Goal: Task Accomplishment & Management: Manage account settings

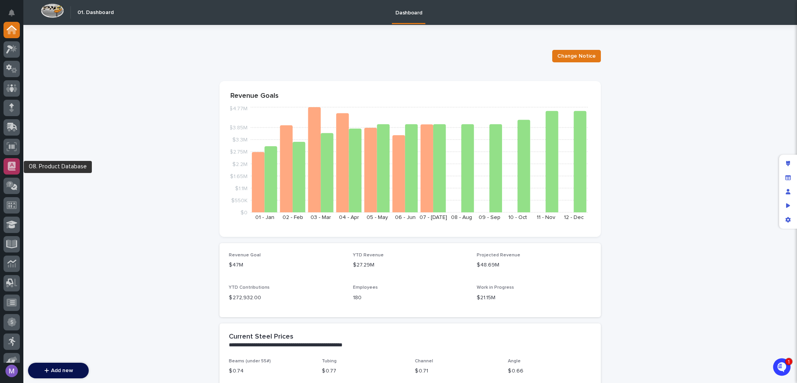
click at [7, 164] on div at bounding box center [12, 166] width 16 height 16
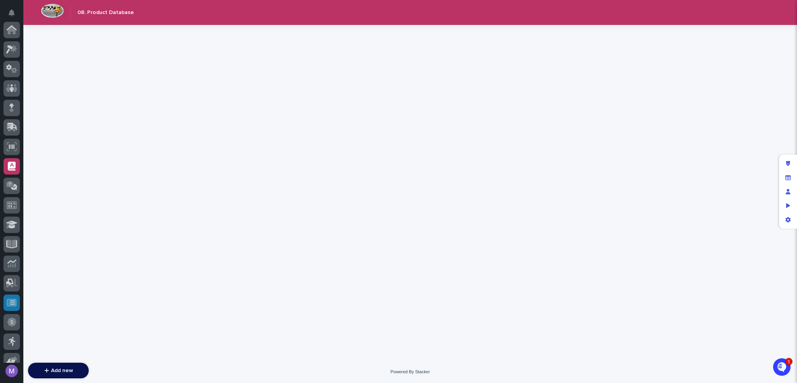
scroll to position [136, 0]
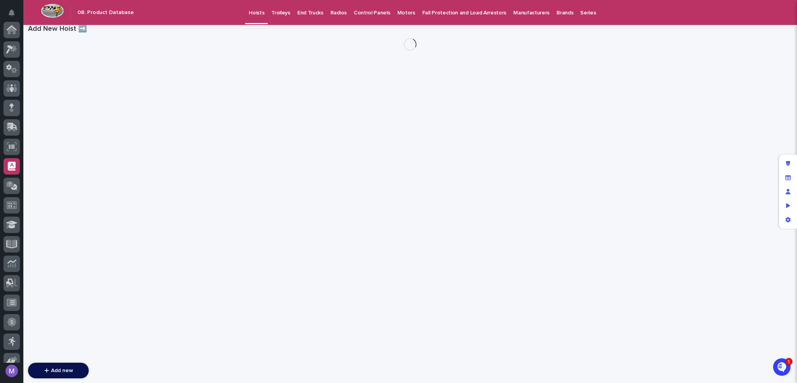
scroll to position [136, 0]
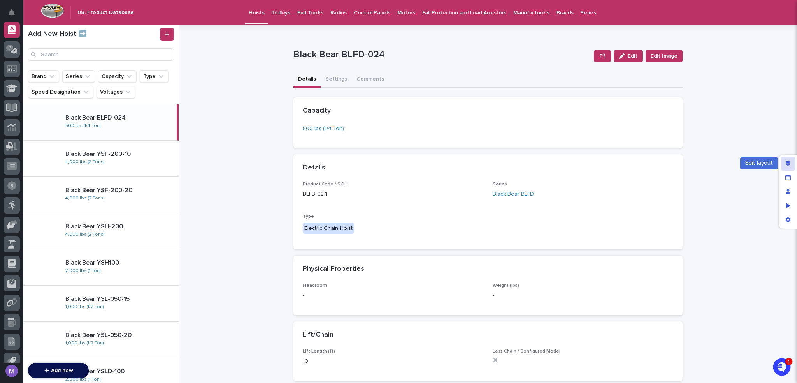
click at [786, 162] on icon "Edit layout" at bounding box center [788, 163] width 4 height 5
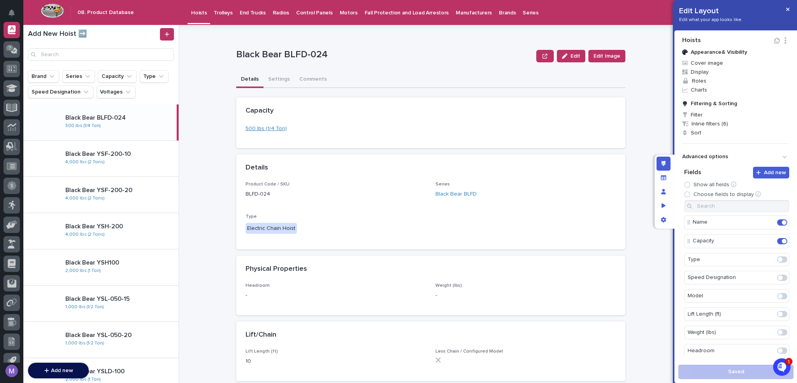
click at [269, 126] on link "500 lbs (1/4 Ton)" at bounding box center [266, 129] width 41 height 8
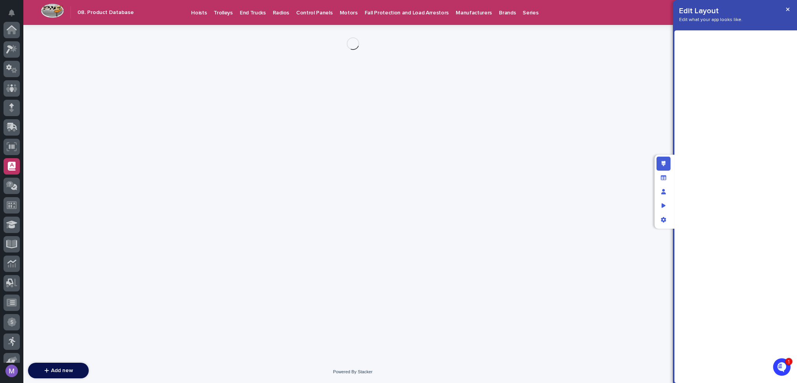
scroll to position [136, 0]
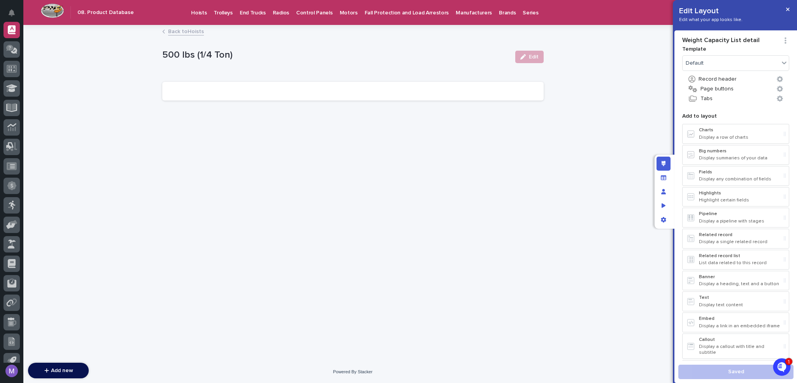
click at [179, 28] on link "Back to Hoists" at bounding box center [186, 30] width 36 height 9
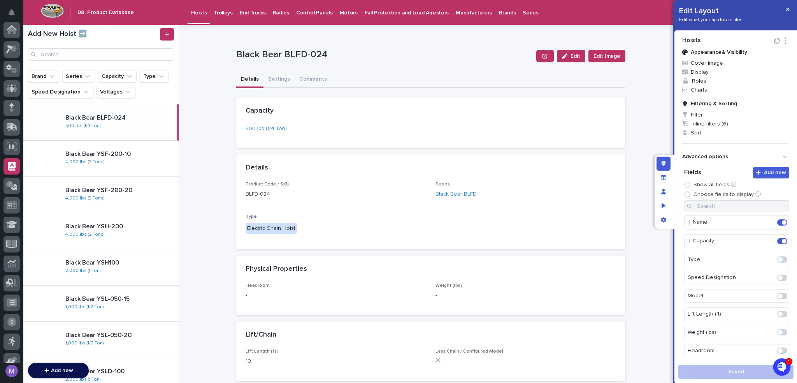
scroll to position [136, 0]
click at [666, 221] on div "App settings" at bounding box center [664, 220] width 14 height 14
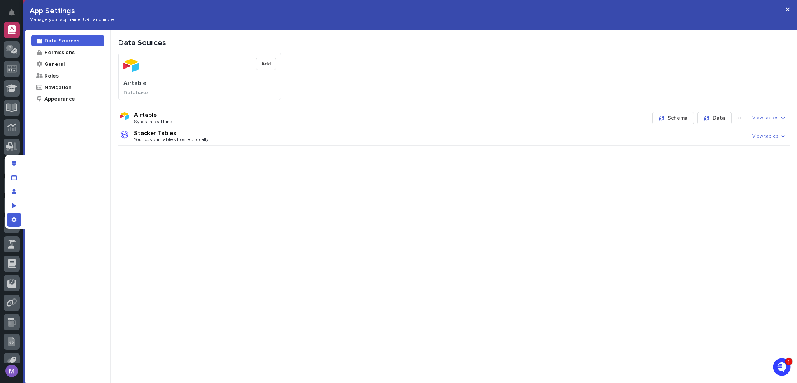
click at [188, 115] on div "Airtable Syncs in real time" at bounding box center [391, 117] width 515 height 13
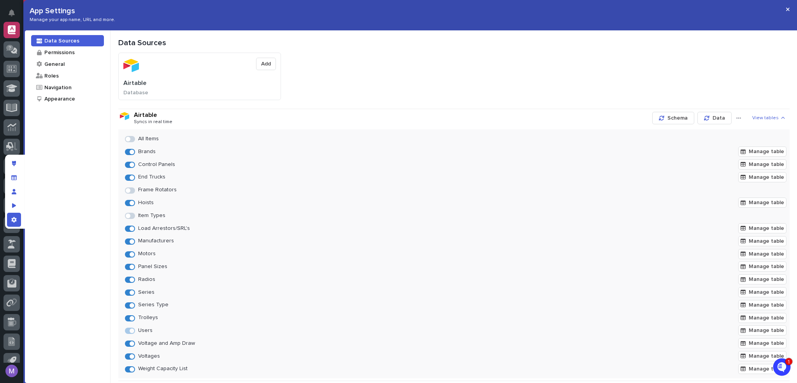
scroll to position [26, 0]
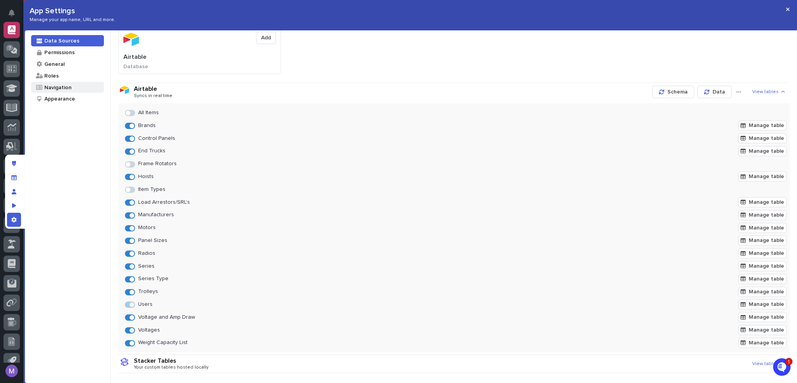
click at [67, 85] on div "Navigation" at bounding box center [58, 87] width 28 height 7
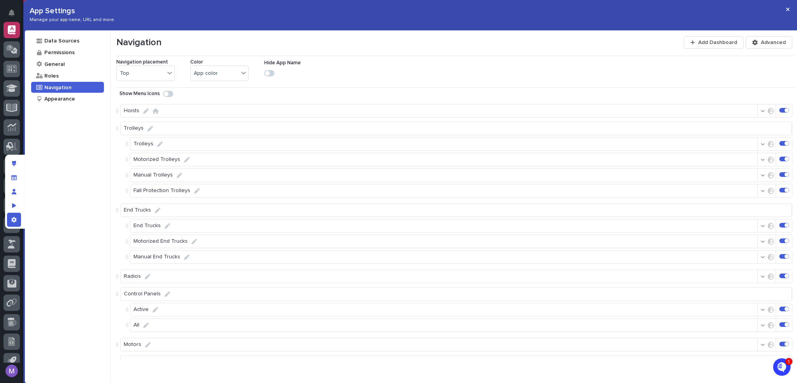
scroll to position [233, 0]
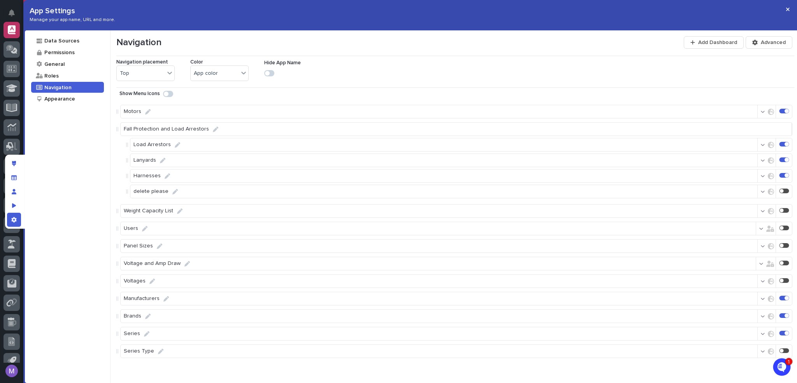
click at [761, 210] on icon "button" at bounding box center [763, 210] width 4 height 5
click at [694, 256] on div at bounding box center [694, 254] width 8 height 8
click at [700, 285] on polyline at bounding box center [700, 286] width 2 height 2
click at [735, 201] on div "Hoists Trolleys Trolleys Motorized Trolleys Manual Trolleys Fall Protection Tro…" at bounding box center [455, 229] width 678 height 259
click at [780, 211] on div at bounding box center [782, 210] width 4 height 4
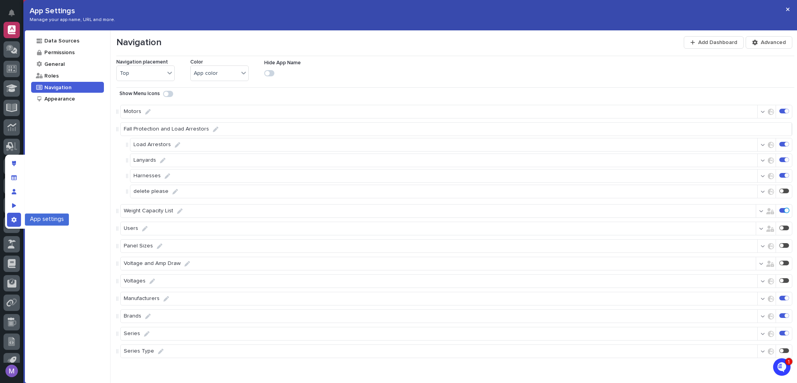
click at [14, 220] on icon "App settings" at bounding box center [13, 219] width 5 height 5
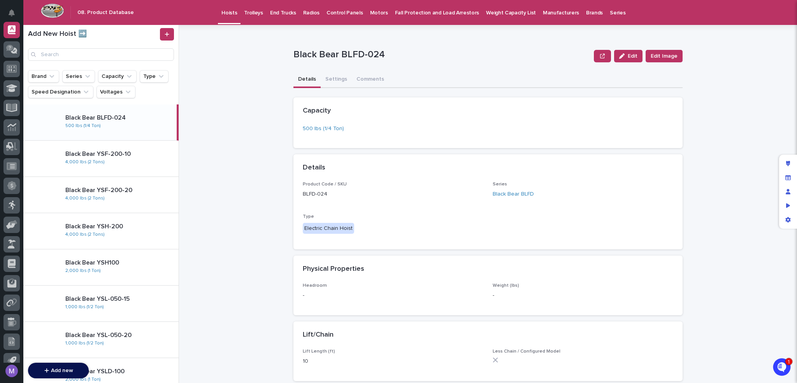
click at [501, 12] on p "Weight Capacity List" at bounding box center [511, 8] width 50 height 16
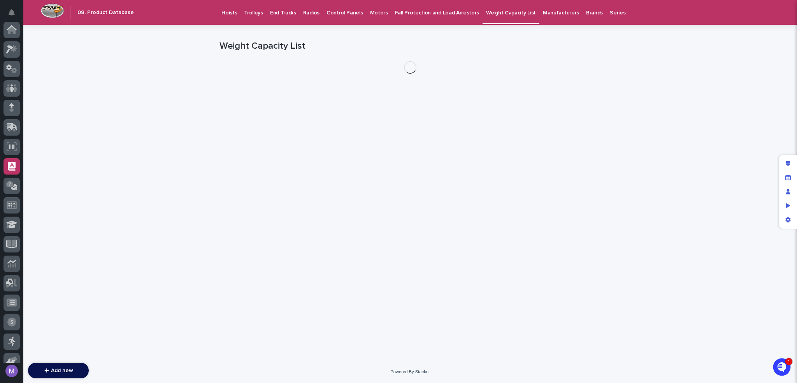
scroll to position [136, 0]
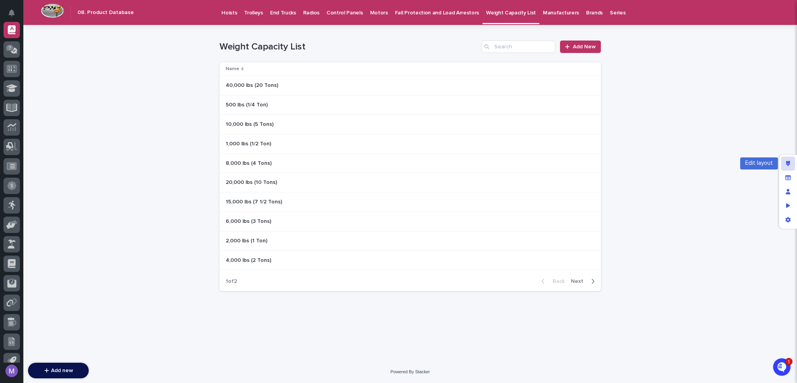
click at [785, 160] on div "Edit layout" at bounding box center [788, 163] width 14 height 14
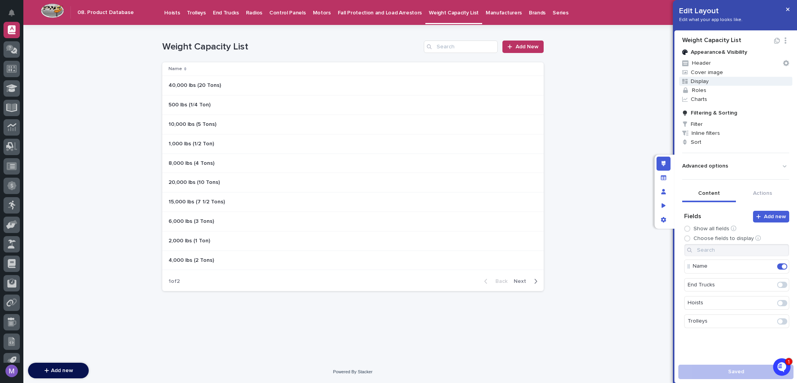
click at [709, 82] on span "Display" at bounding box center [735, 81] width 113 height 9
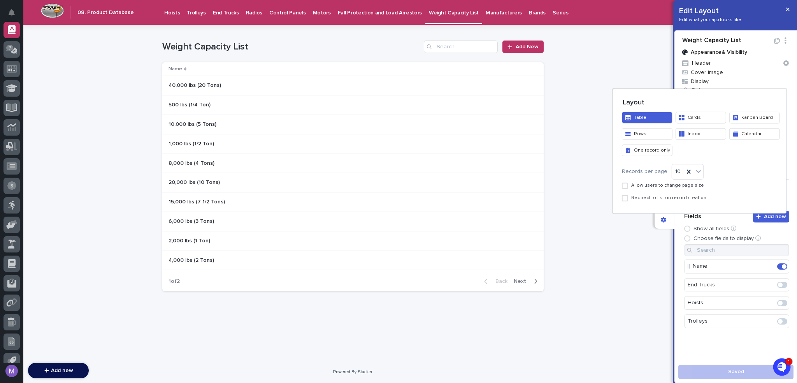
click at [699, 118] on button "Cards" at bounding box center [701, 117] width 51 height 12
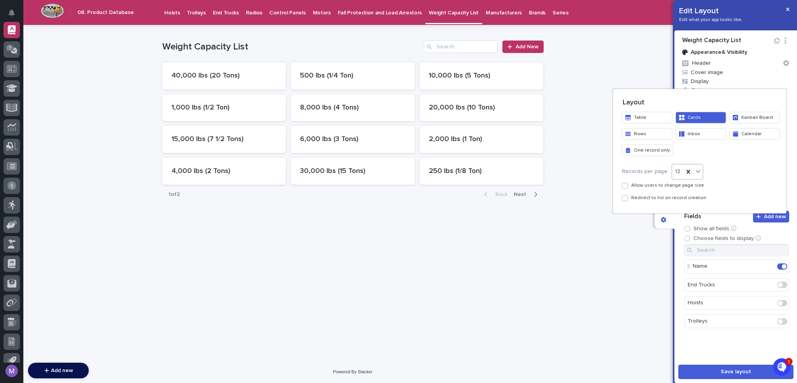
click at [694, 170] on icon at bounding box center [698, 171] width 8 height 8
click at [684, 213] on div "36" at bounding box center [684, 214] width 31 height 14
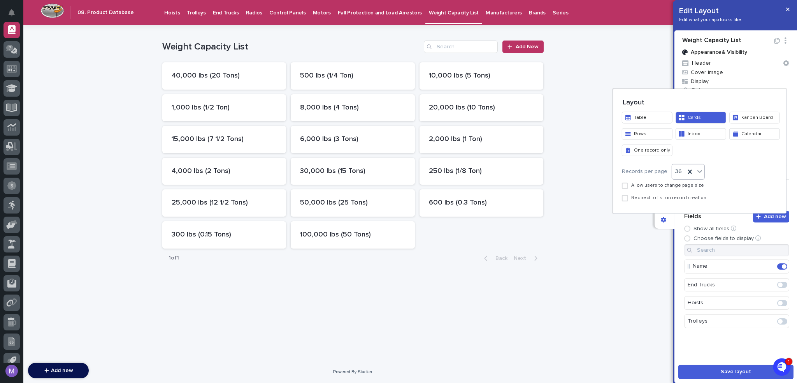
click at [680, 227] on div at bounding box center [398, 191] width 797 height 383
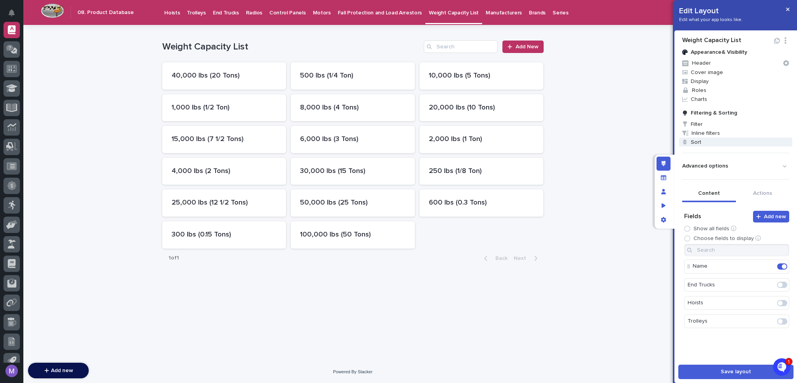
click at [709, 141] on span "Sort" at bounding box center [735, 141] width 113 height 9
click at [701, 160] on div "Select..." at bounding box center [689, 161] width 48 height 11
click at [655, 127] on div at bounding box center [398, 191] width 797 height 383
click at [666, 177] on div "Manage fields and data" at bounding box center [664, 177] width 14 height 14
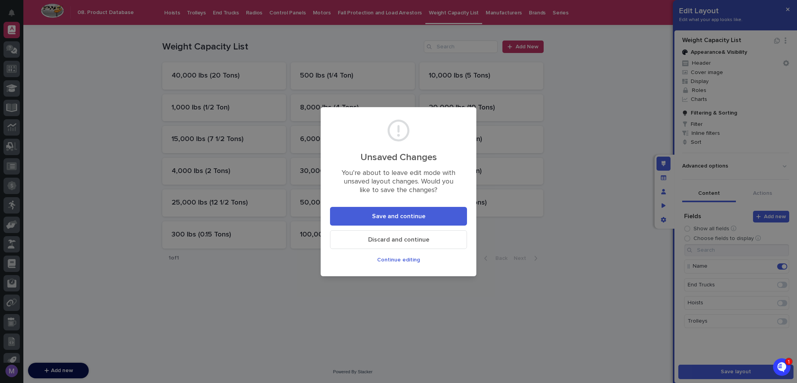
click at [408, 219] on span "Save and continue" at bounding box center [398, 216] width 53 height 6
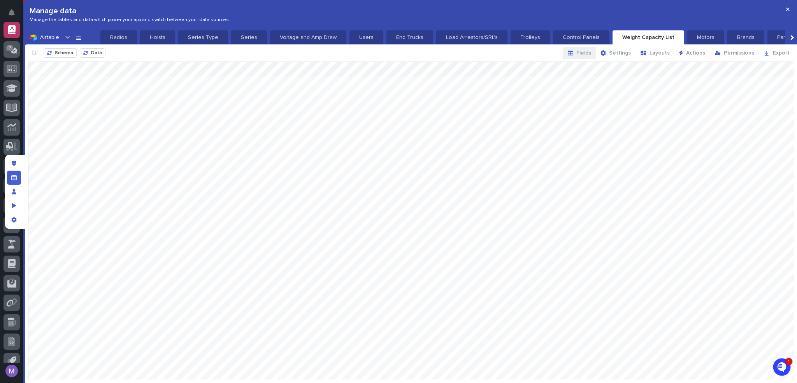
click at [584, 53] on span "Fields" at bounding box center [583, 52] width 15 height 5
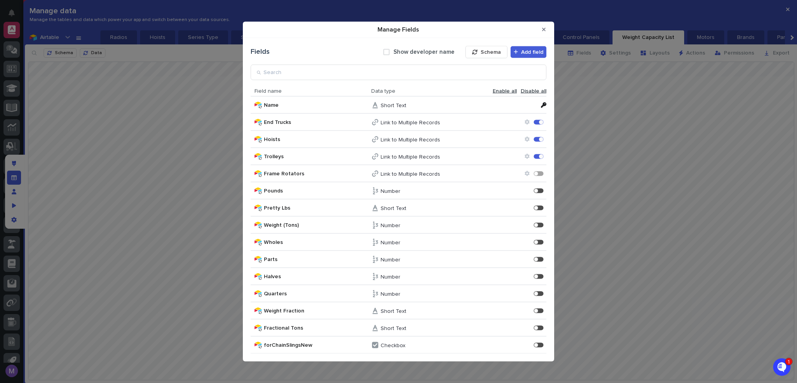
click at [512, 92] on span "Enable all" at bounding box center [505, 91] width 24 height 7
click at [550, 28] on button "Close Modal" at bounding box center [544, 29] width 13 height 12
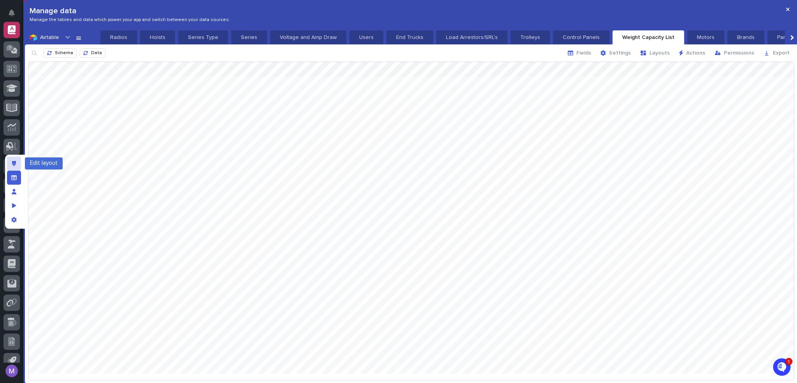
click at [11, 165] on div "Edit layout" at bounding box center [14, 163] width 14 height 14
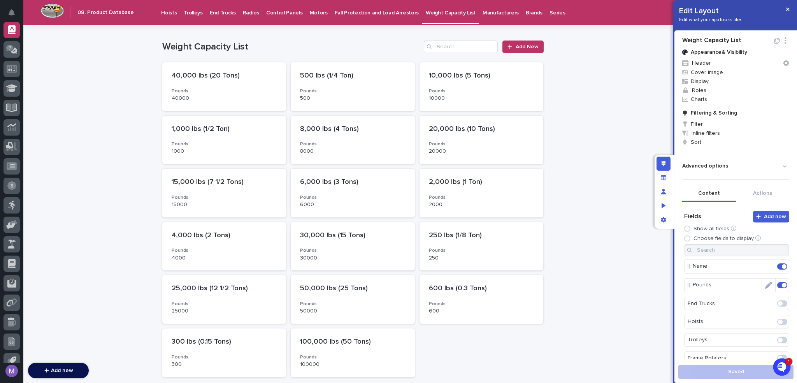
click at [777, 284] on span at bounding box center [782, 285] width 10 height 6
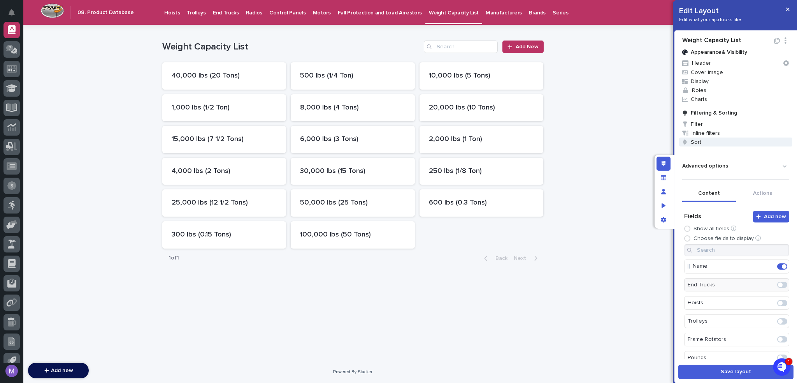
click at [698, 145] on span "Sort" at bounding box center [735, 141] width 113 height 9
click at [700, 162] on div "Select..." at bounding box center [689, 161] width 48 height 11
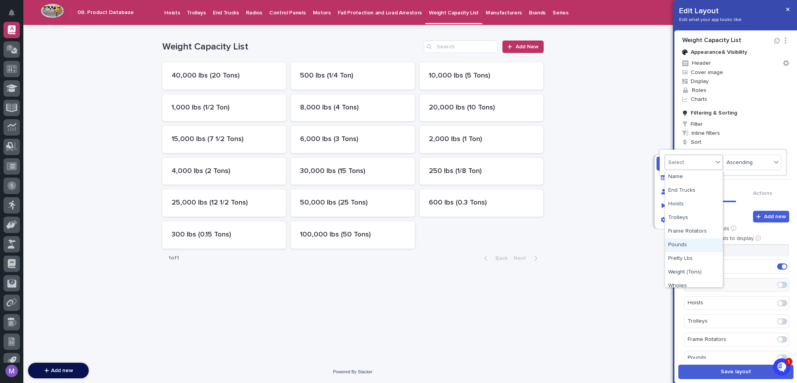
click at [692, 248] on div "Pounds" at bounding box center [694, 245] width 58 height 14
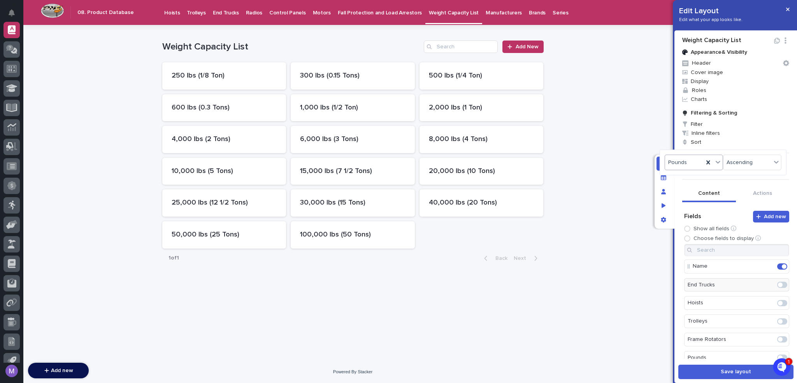
click at [678, 190] on div at bounding box center [398, 191] width 797 height 383
click at [739, 370] on span "Save layout" at bounding box center [736, 371] width 30 height 5
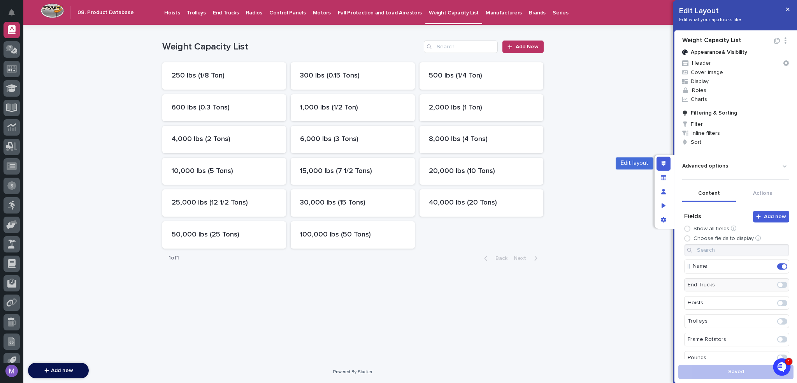
click at [664, 160] on div "Edit layout" at bounding box center [664, 163] width 14 height 14
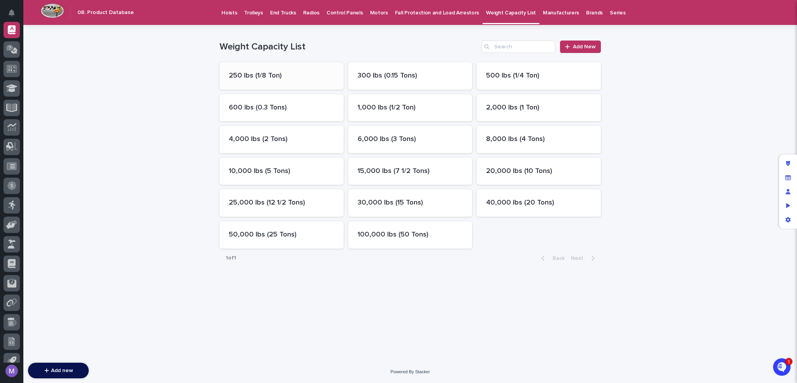
click at [288, 80] on div "250 lbs (1/8 Ton)" at bounding box center [282, 75] width 124 height 27
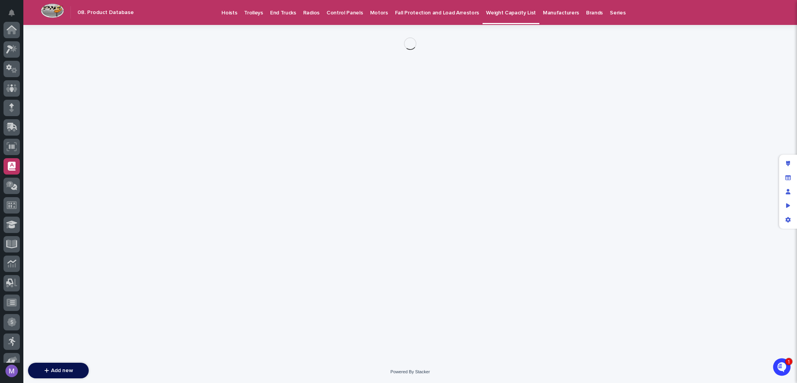
scroll to position [136, 0]
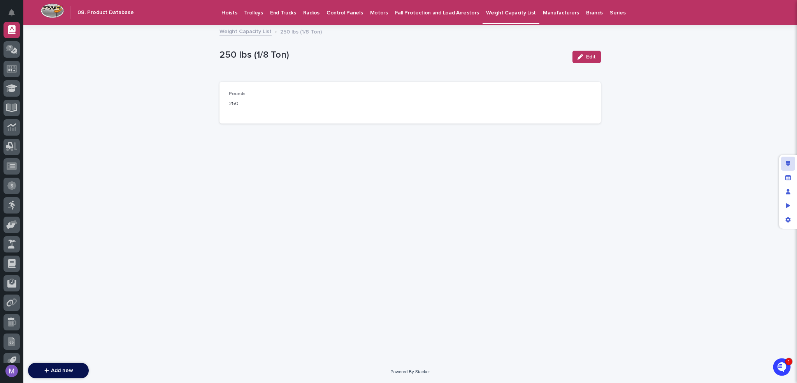
click at [789, 161] on icon "Edit layout" at bounding box center [788, 163] width 4 height 5
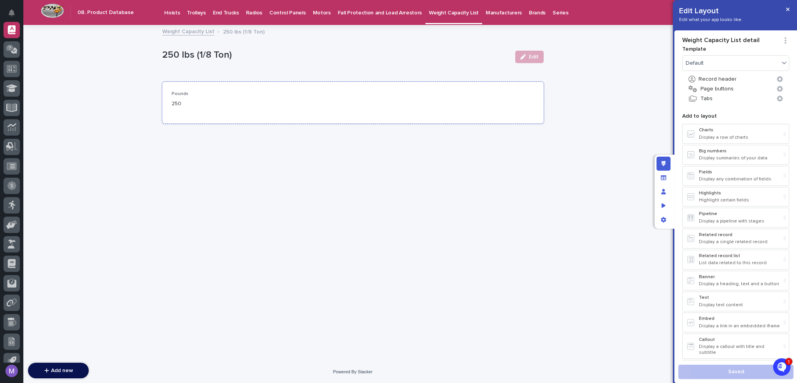
click at [352, 93] on div "Pounds 250" at bounding box center [353, 102] width 363 height 23
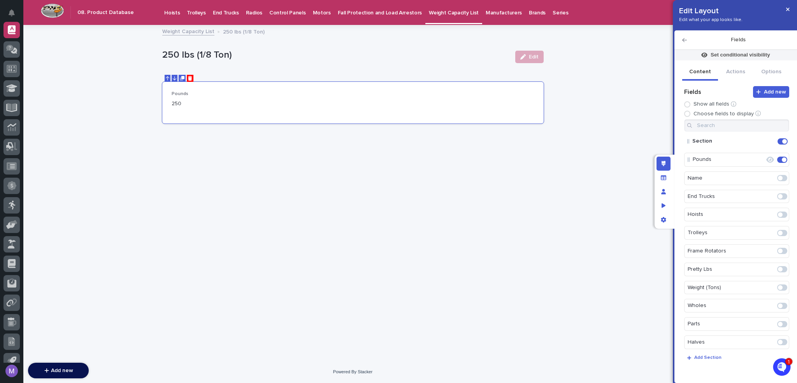
click at [683, 39] on icon "button" at bounding box center [684, 39] width 5 height 5
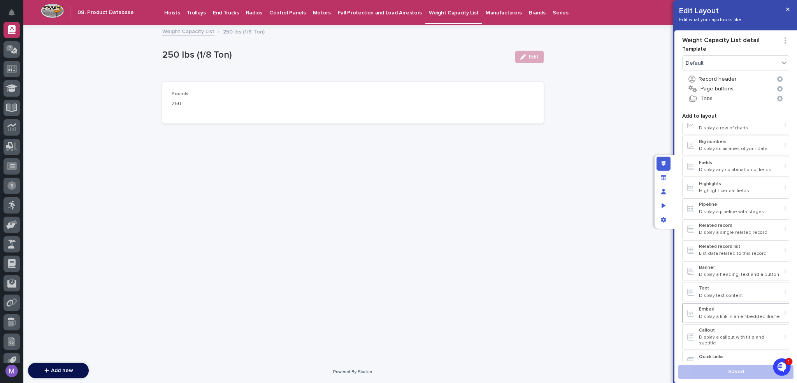
scroll to position [0, 0]
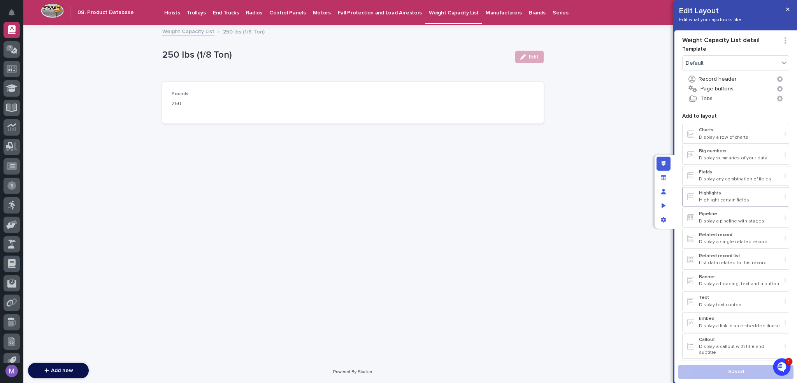
click at [718, 194] on p "Highlights" at bounding box center [740, 192] width 82 height 5
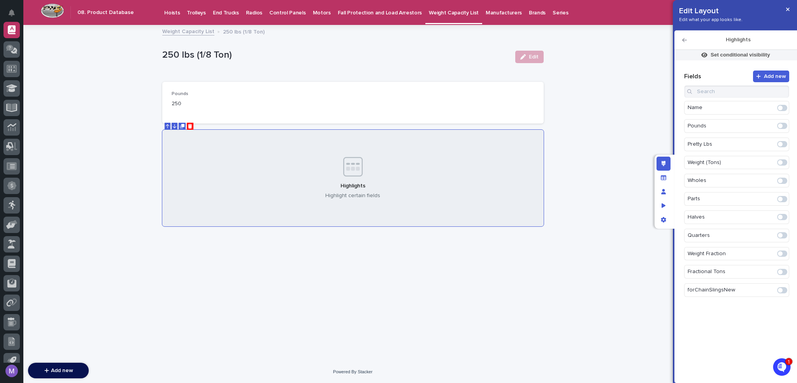
click at [782, 271] on span at bounding box center [780, 271] width 5 height 5
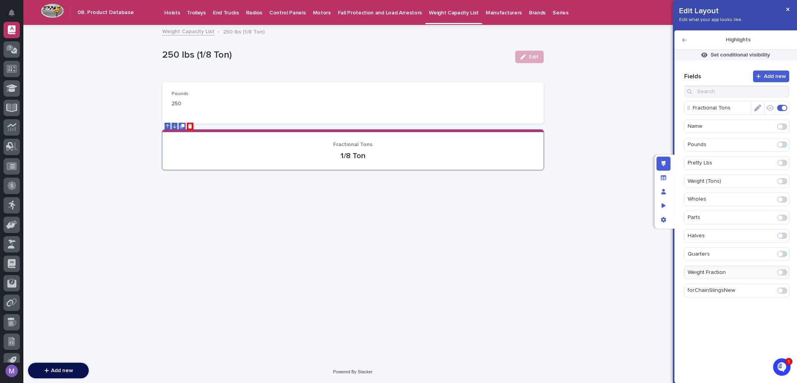
click at [784, 107] on span at bounding box center [784, 107] width 5 height 5
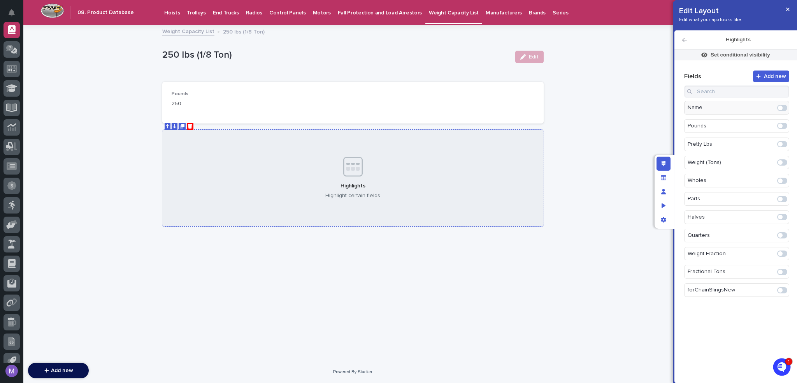
click at [191, 126] on icon "Delete" at bounding box center [190, 126] width 4 height 5
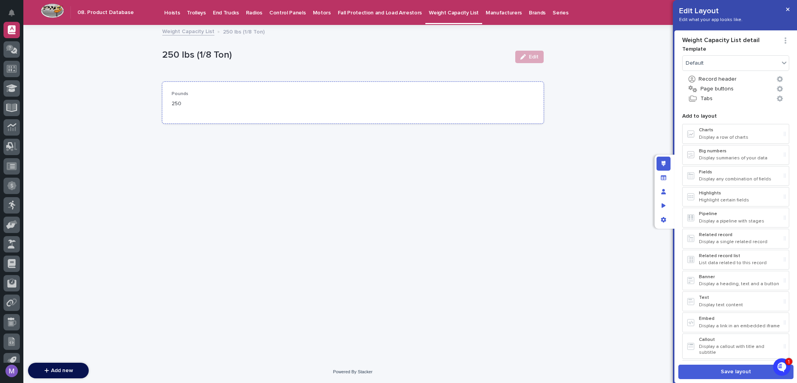
click at [307, 110] on div "Pounds 250" at bounding box center [353, 102] width 363 height 23
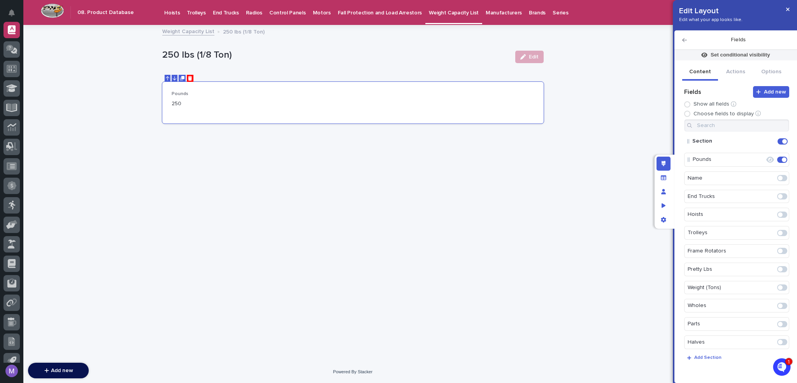
click at [683, 42] on icon "button" at bounding box center [684, 39] width 5 height 5
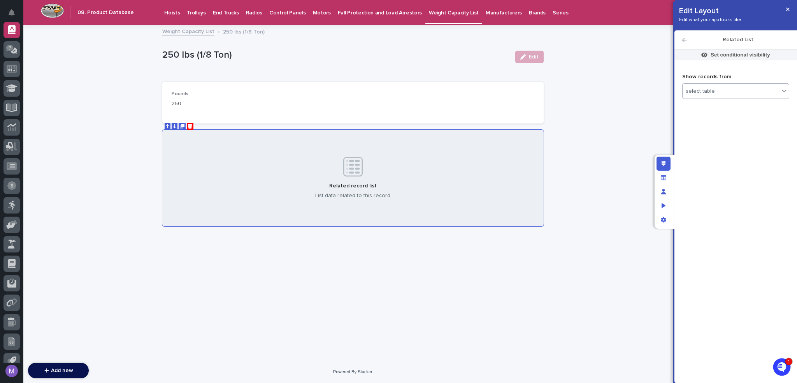
click at [750, 93] on div "select table" at bounding box center [731, 91] width 97 height 11
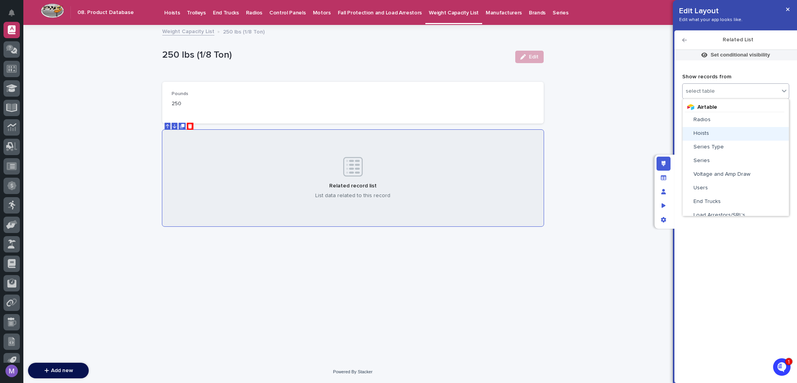
click at [721, 135] on div "Hoists" at bounding box center [736, 133] width 100 height 7
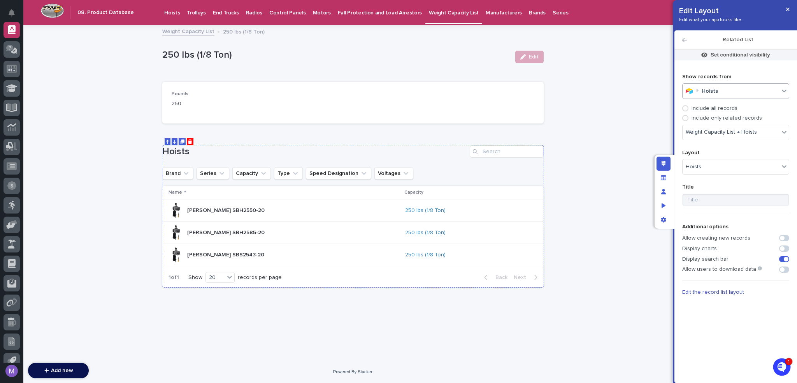
click at [181, 141] on icon "Duplicate" at bounding box center [181, 142] width 3 height 3
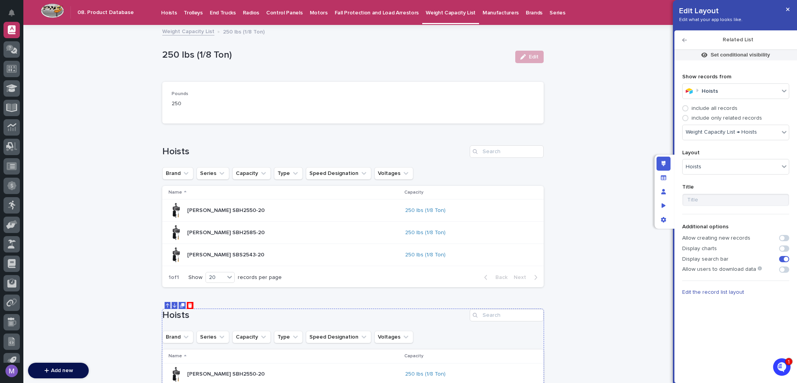
click at [371, 319] on h1 "Hoists" at bounding box center [314, 314] width 304 height 11
click at [722, 88] on div "Hoists" at bounding box center [731, 91] width 97 height 11
click at [724, 107] on div "Trolleys" at bounding box center [736, 108] width 100 height 7
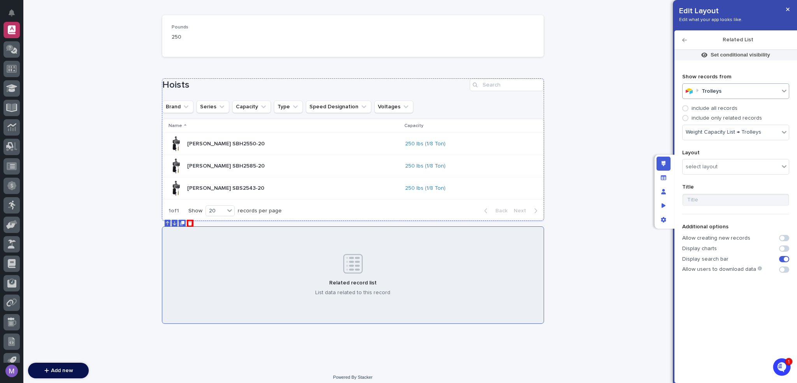
scroll to position [71, 0]
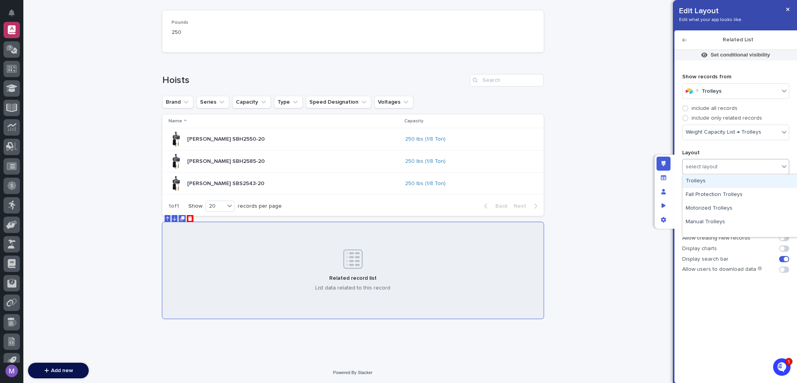
click at [721, 166] on div "select layout" at bounding box center [731, 166] width 97 height 11
click at [721, 182] on div "Trolleys" at bounding box center [741, 181] width 116 height 14
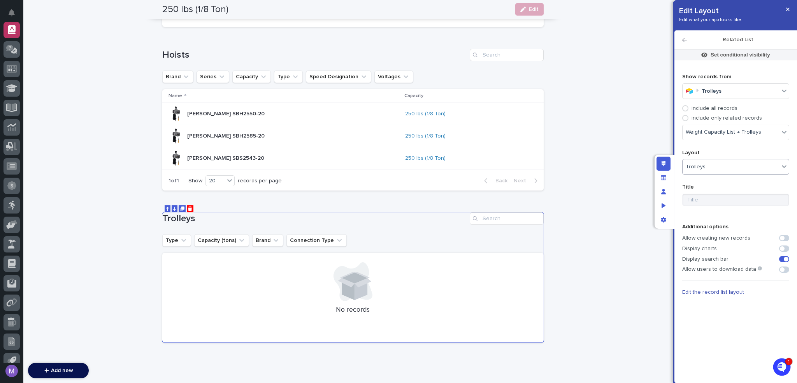
scroll to position [123, 0]
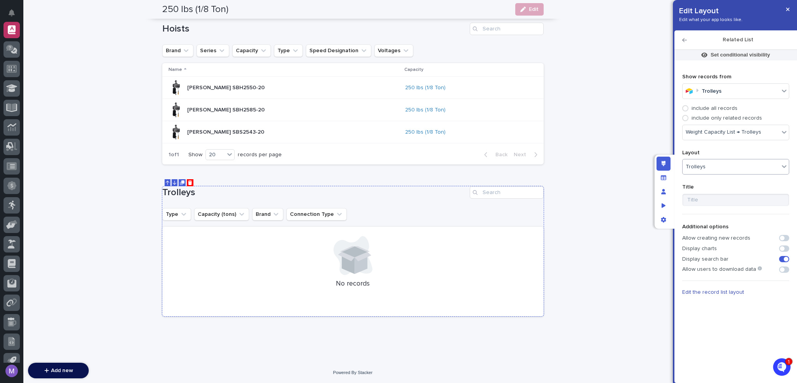
click at [181, 182] on icon "Duplicate" at bounding box center [182, 181] width 3 height 3
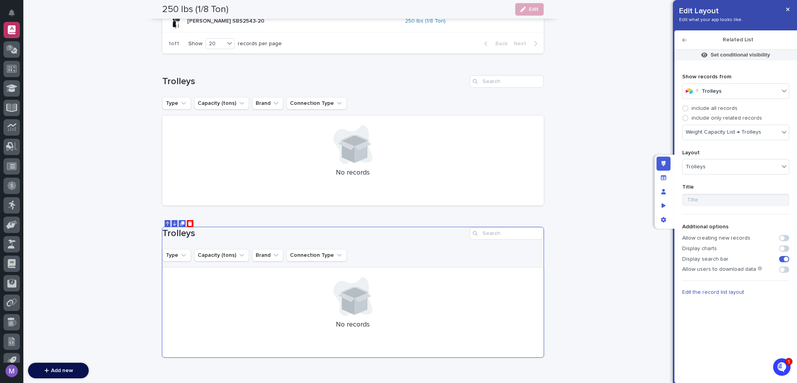
scroll to position [274, 0]
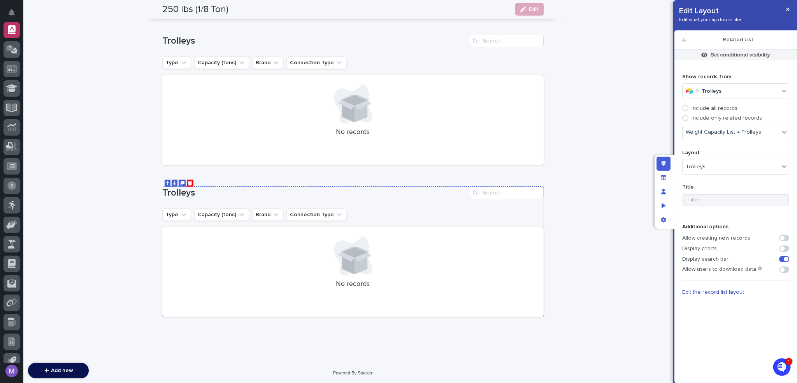
click at [418, 206] on div "Trolleys Type Capacity (tons) Brand Connection Type No records" at bounding box center [352, 251] width 381 height 130
click at [729, 160] on div "End Trucks" at bounding box center [736, 162] width 100 height 7
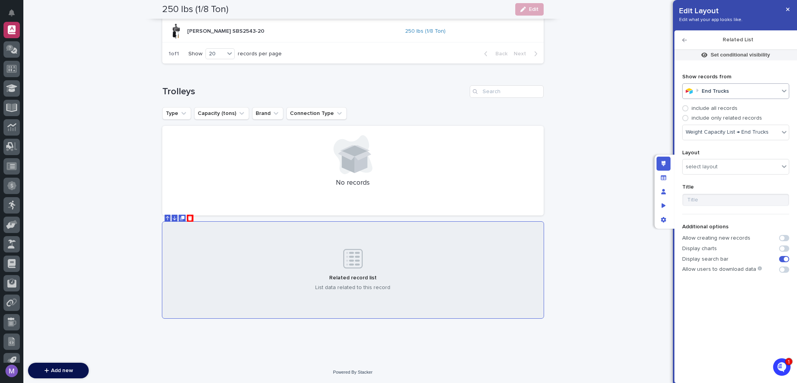
scroll to position [223, 0]
click at [727, 163] on div "select layout" at bounding box center [731, 166] width 97 height 11
click at [727, 195] on div "End Trucks" at bounding box center [741, 195] width 116 height 14
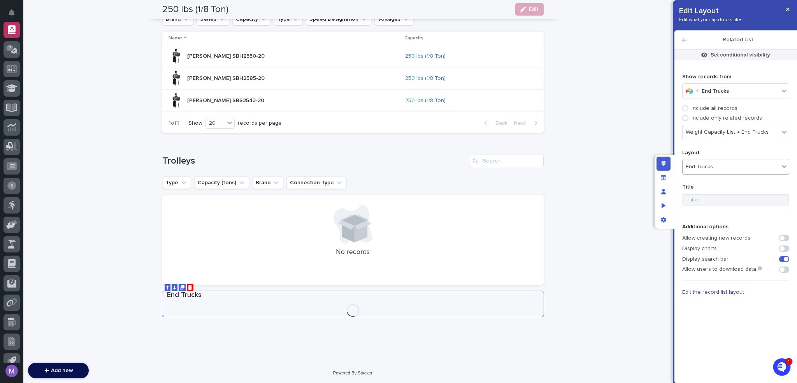
scroll to position [274, 0]
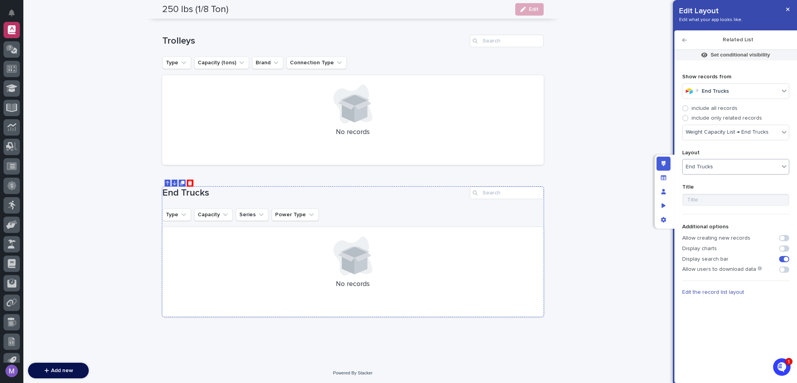
click at [180, 181] on icon "Duplicate" at bounding box center [182, 183] width 5 height 5
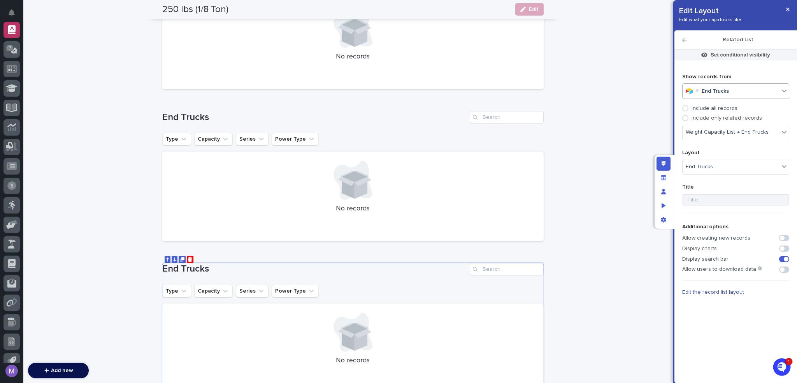
click at [730, 94] on input "text" at bounding box center [730, 91] width 1 height 7
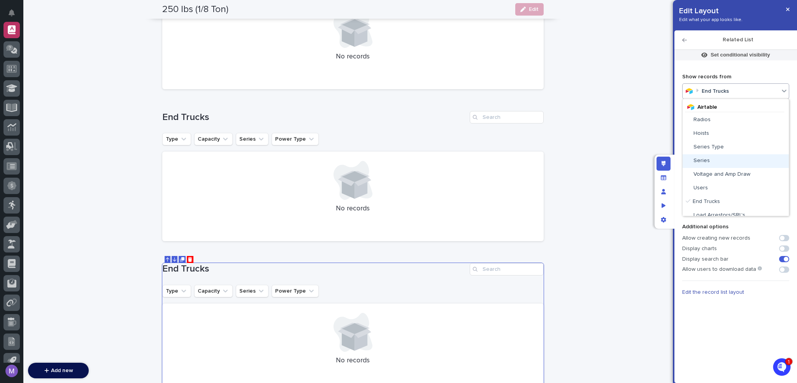
scroll to position [39, 0]
click at [722, 175] on span "Load Arrestors/SRL's" at bounding box center [720, 175] width 52 height 5
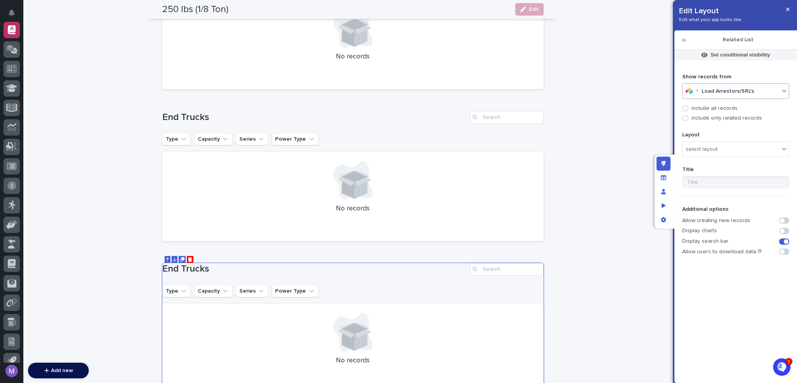
scroll to position [324, 0]
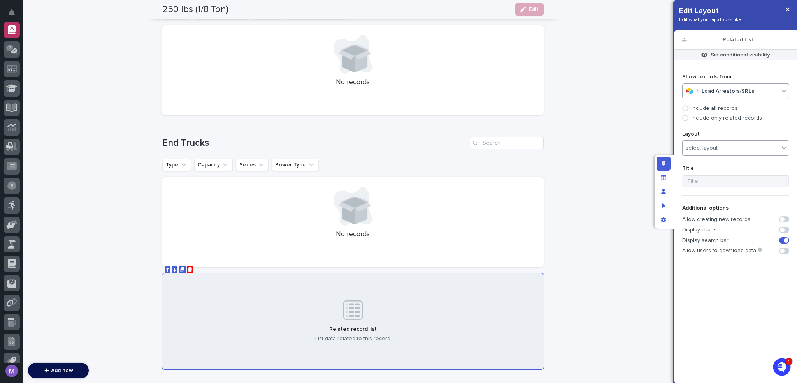
click at [715, 149] on div "select layout" at bounding box center [702, 148] width 32 height 7
click at [714, 162] on div "Lanyards" at bounding box center [741, 163] width 116 height 14
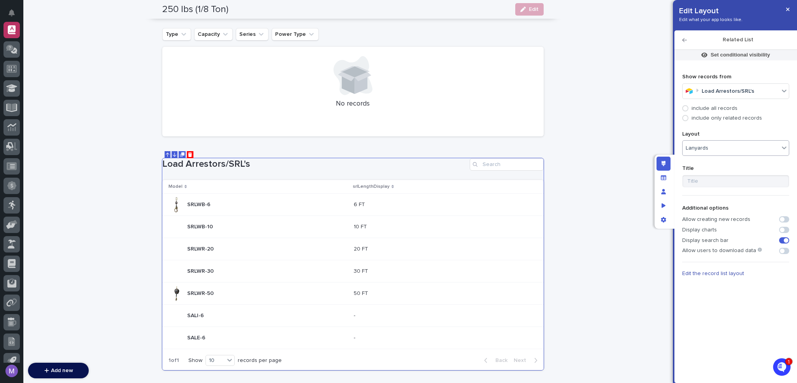
scroll to position [507, 0]
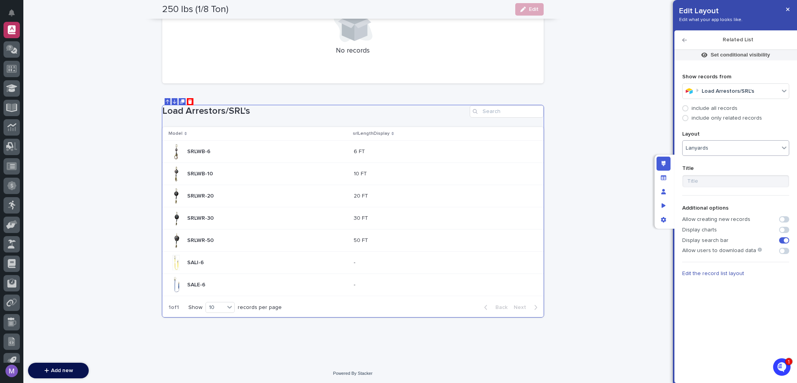
click at [729, 146] on div "Lanyards" at bounding box center [731, 147] width 97 height 11
click at [719, 175] on div "Harnesses" at bounding box center [741, 176] width 116 height 14
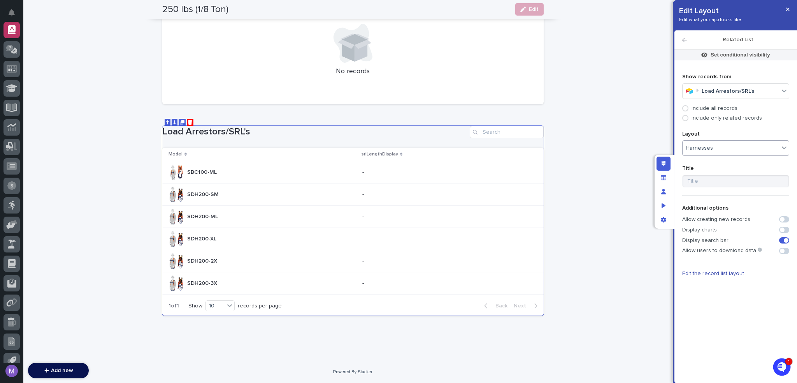
scroll to position [485, 0]
click at [720, 149] on div "Harnesses" at bounding box center [731, 147] width 97 height 11
click at [710, 192] on div "Load Arrestors" at bounding box center [741, 190] width 116 height 14
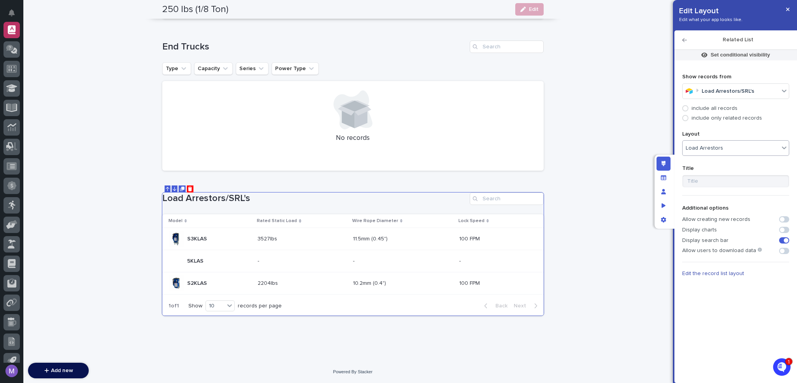
scroll to position [419, 0]
click at [705, 272] on span "Edit the record list layout" at bounding box center [713, 273] width 62 height 5
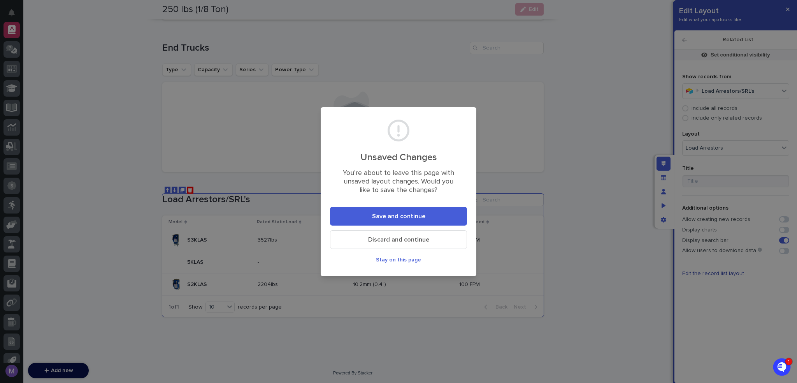
click at [445, 219] on button "Save and continue" at bounding box center [398, 216] width 137 height 19
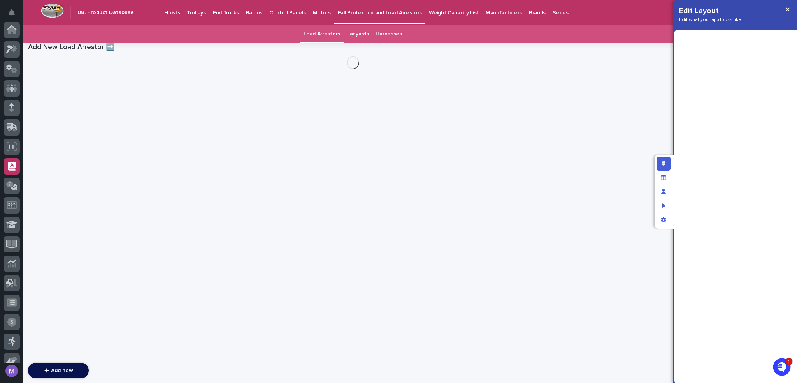
scroll to position [136, 0]
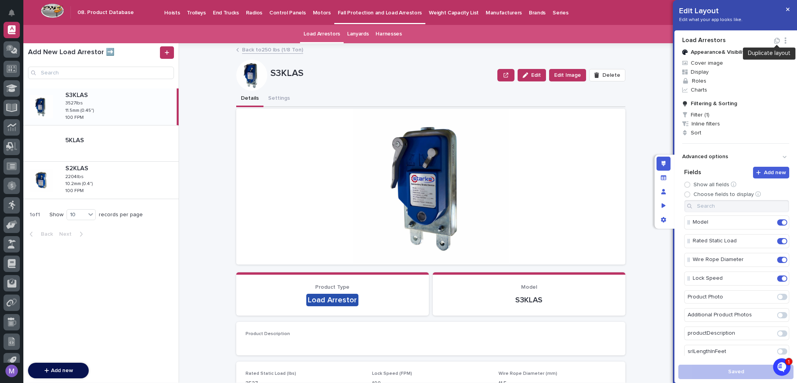
click at [778, 40] on icon "button" at bounding box center [777, 41] width 7 height 6
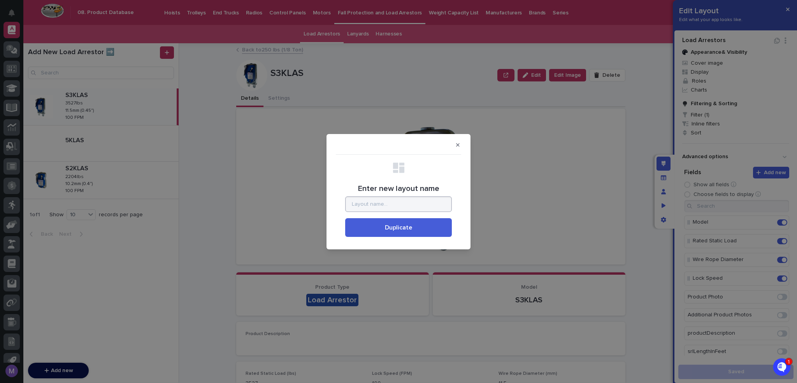
click at [438, 210] on input "Enter new layout name" at bounding box center [398, 204] width 107 height 16
type input "All LA/SRL's"
click at [399, 228] on span "Duplicate" at bounding box center [398, 227] width 27 height 6
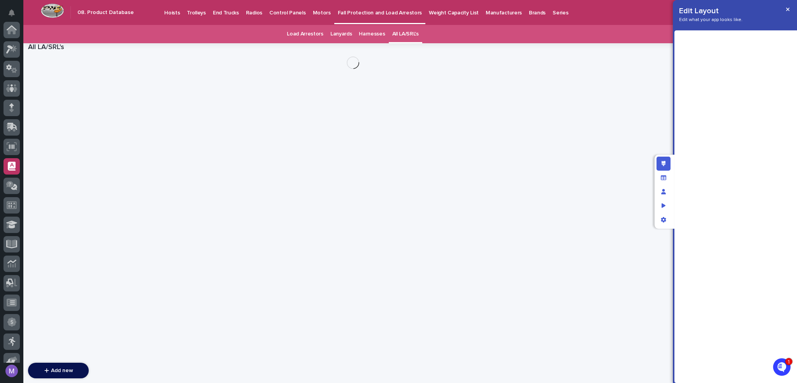
scroll to position [136, 0]
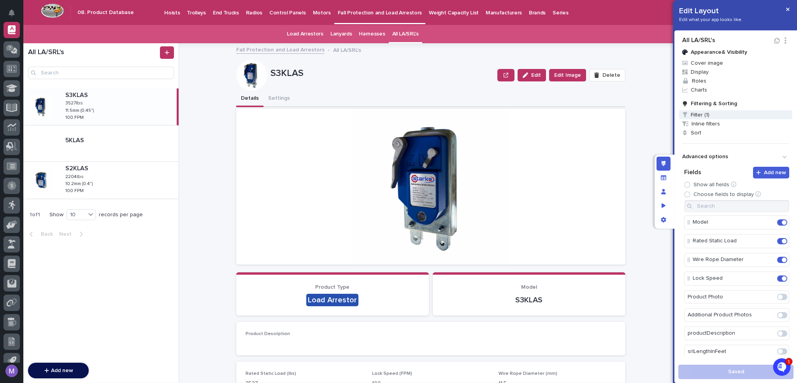
click at [696, 114] on span "Filter (1)" at bounding box center [735, 114] width 113 height 9
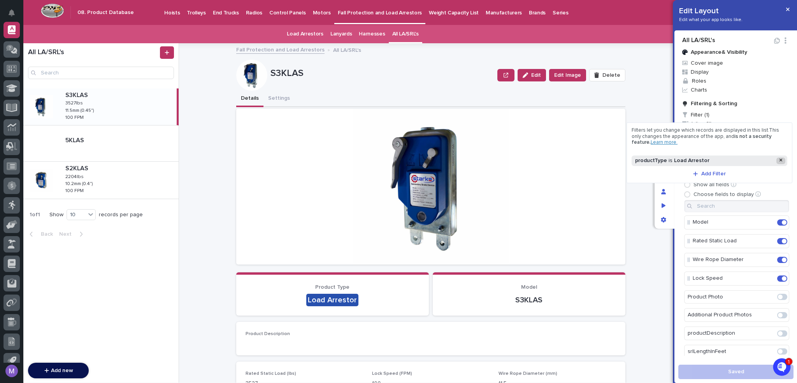
click at [781, 161] on icon at bounding box center [781, 160] width 3 height 5
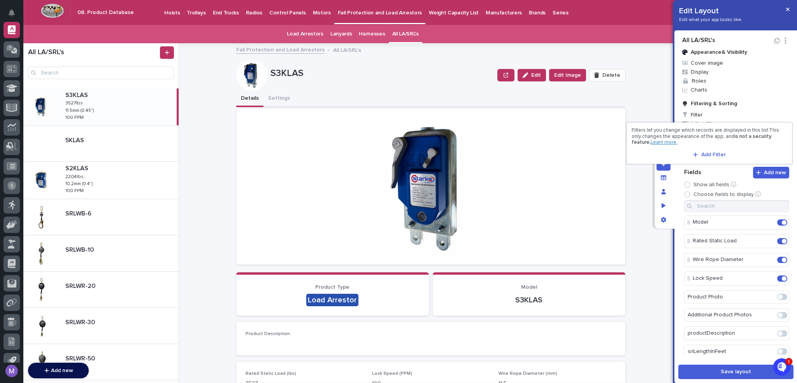
click at [680, 183] on div at bounding box center [398, 191] width 797 height 383
click at [727, 373] on span "Save layout" at bounding box center [736, 371] width 30 height 5
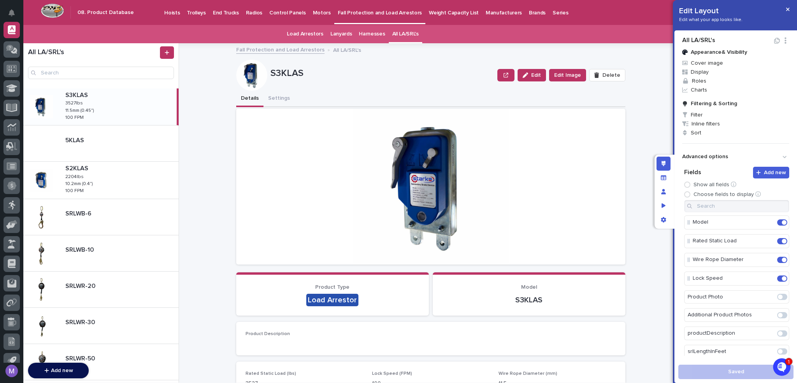
click at [449, 14] on p "Weight Capacity List" at bounding box center [454, 8] width 50 height 16
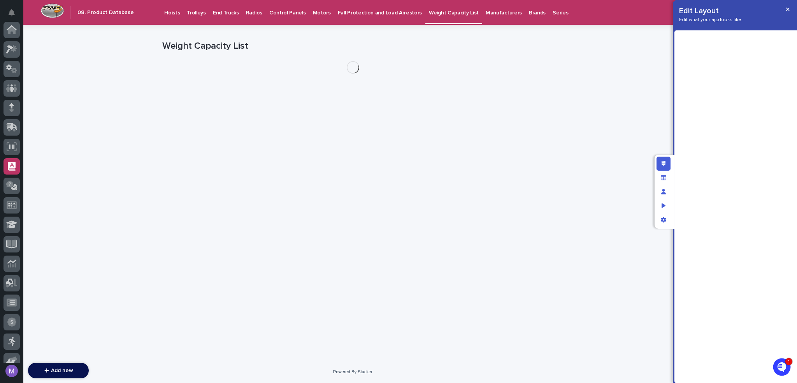
scroll to position [136, 0]
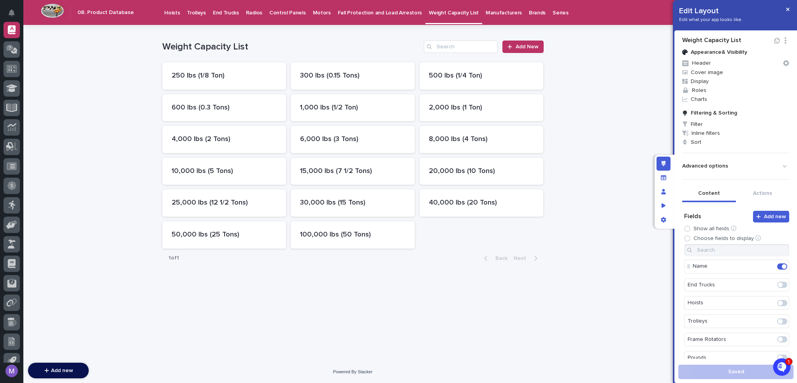
click at [264, 90] on div "250 lbs (1/8 Ton) 300 lbs (0.15 Tons) 500 lbs (1/4 Ton) 600 lbs (0.3 Tons) 1,00…" at bounding box center [352, 155] width 381 height 186
click at [266, 79] on p "250 lbs (1/8 Ton)" at bounding box center [224, 76] width 105 height 9
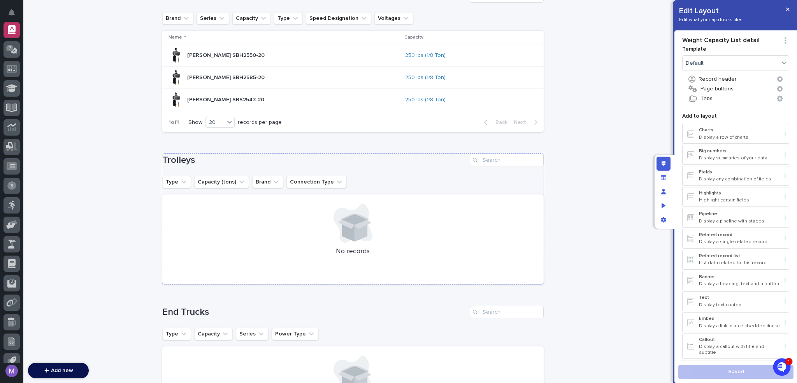
scroll to position [419, 0]
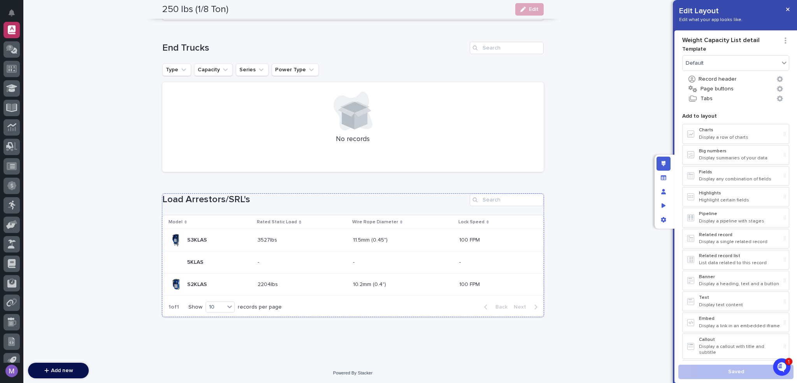
click at [372, 202] on h1 "Load Arrestors/SRL's" at bounding box center [314, 199] width 304 height 11
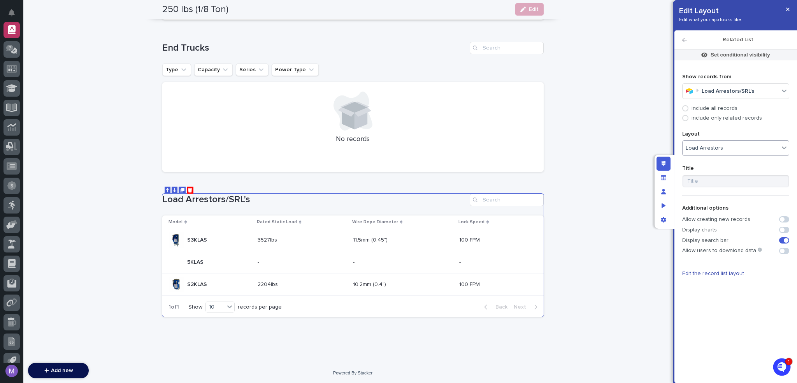
click at [728, 149] on div "Load Arrestors" at bounding box center [731, 147] width 97 height 11
click at [717, 160] on div "All LA/SRL's" at bounding box center [741, 163] width 116 height 14
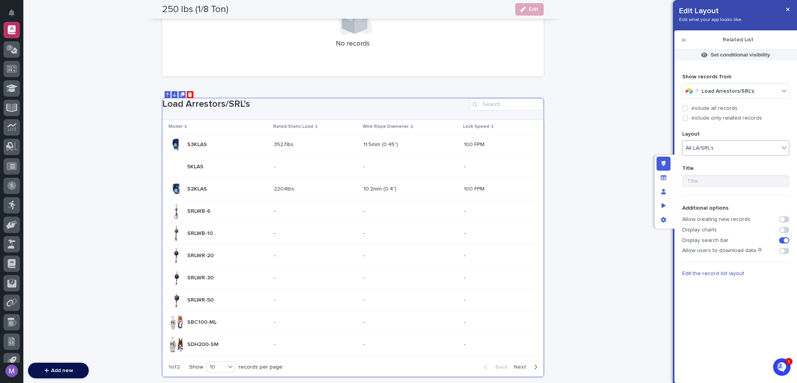
scroll to position [573, 0]
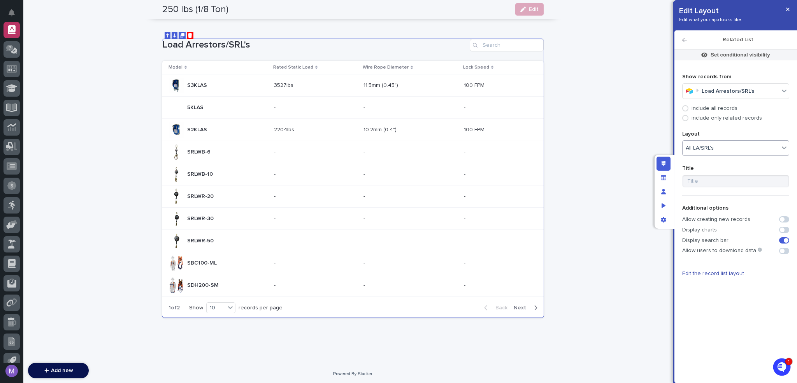
click at [668, 156] on div "Edit layout" at bounding box center [664, 163] width 14 height 14
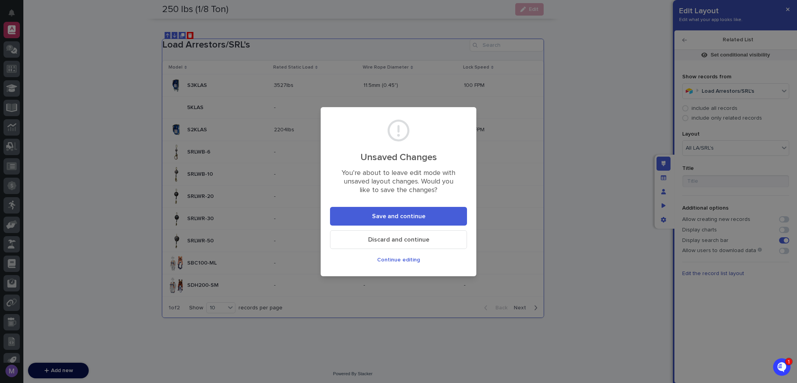
click at [424, 219] on button "Save and continue" at bounding box center [398, 216] width 137 height 19
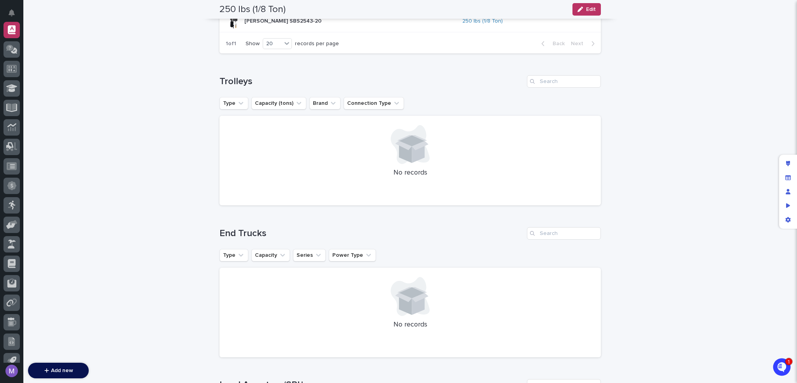
scroll to position [0, 0]
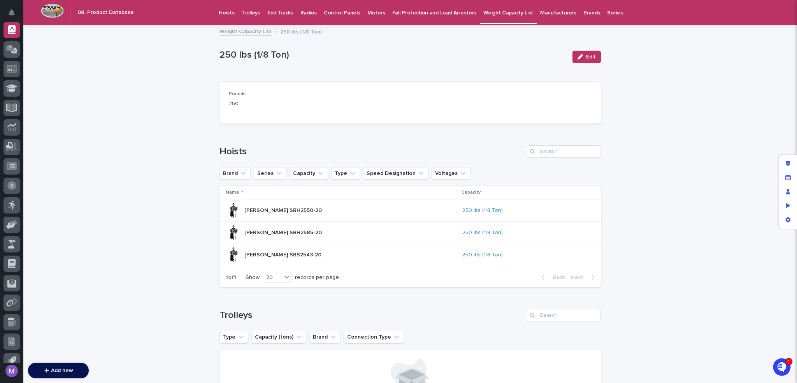
click at [254, 32] on link "Weight Capacity List" at bounding box center [246, 30] width 52 height 9
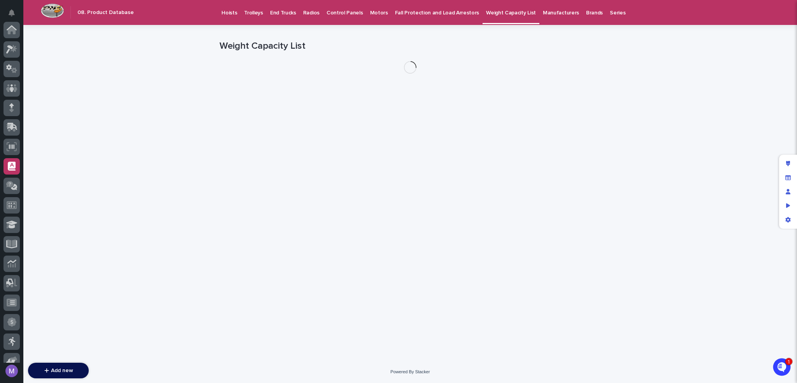
scroll to position [136, 0]
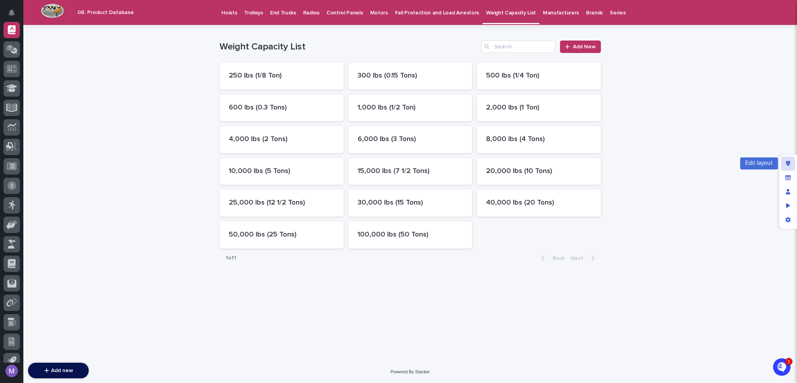
click at [788, 163] on icon "Edit layout" at bounding box center [788, 163] width 4 height 5
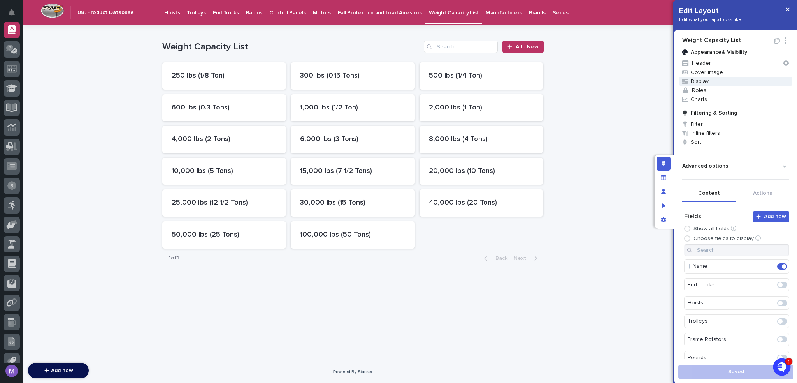
click at [714, 82] on span "Display" at bounding box center [735, 81] width 113 height 9
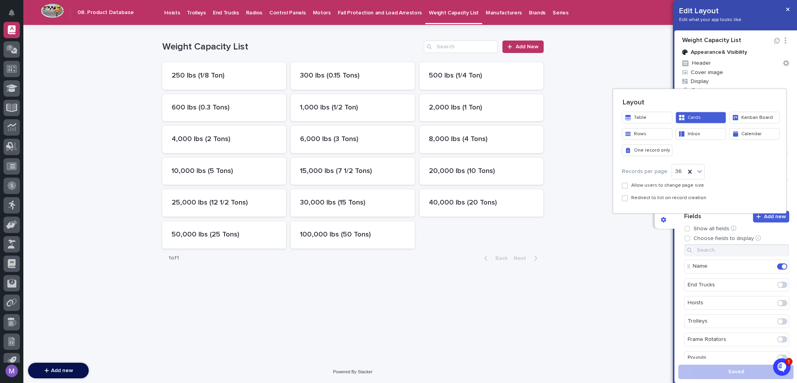
click at [690, 132] on button "Inbox" at bounding box center [701, 134] width 51 height 12
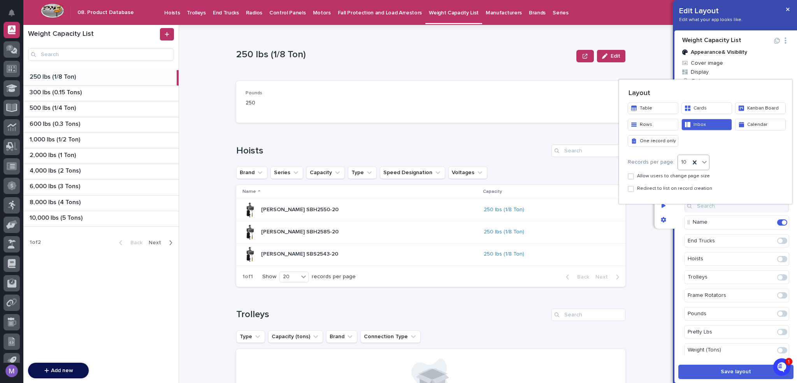
click at [701, 165] on icon at bounding box center [705, 162] width 8 height 8
click at [687, 199] on div "30" at bounding box center [690, 204] width 31 height 14
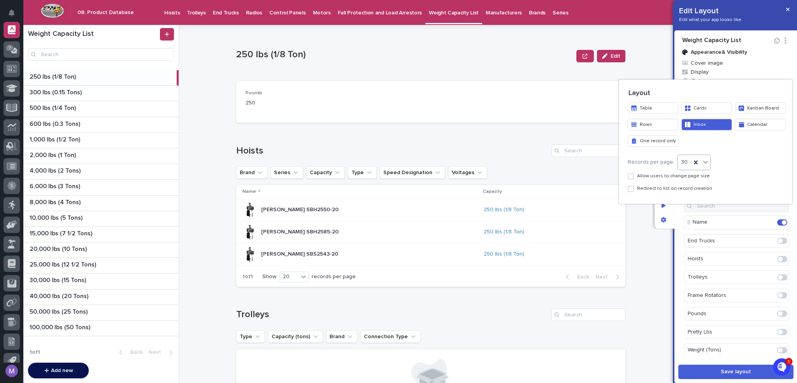
click at [730, 362] on div at bounding box center [398, 191] width 797 height 383
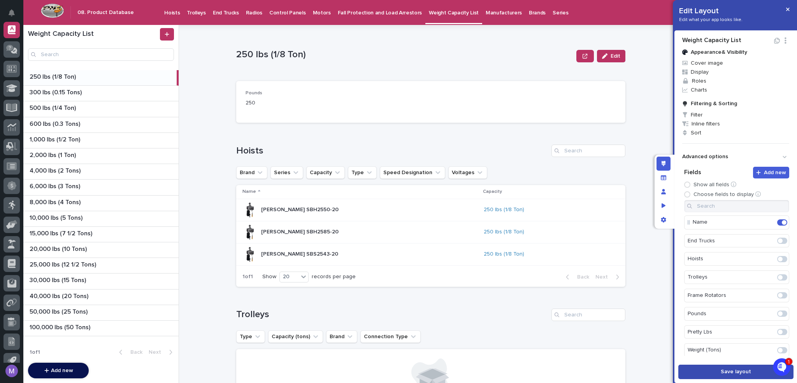
click at [734, 371] on span "Save layout" at bounding box center [736, 371] width 30 height 5
click at [663, 161] on icon "Edit layout" at bounding box center [664, 163] width 4 height 5
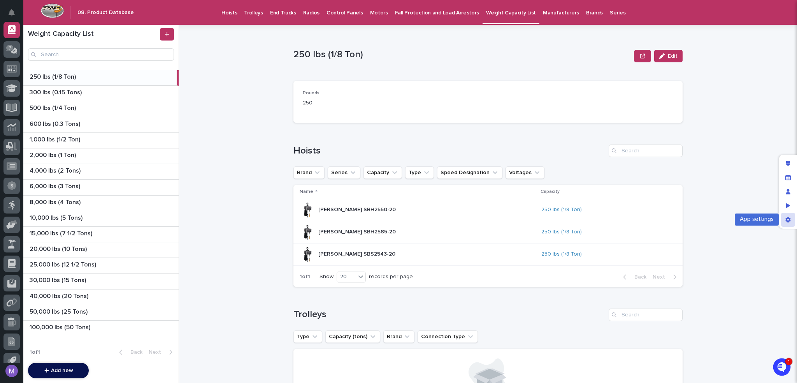
click at [786, 218] on icon "App settings" at bounding box center [787, 219] width 5 height 5
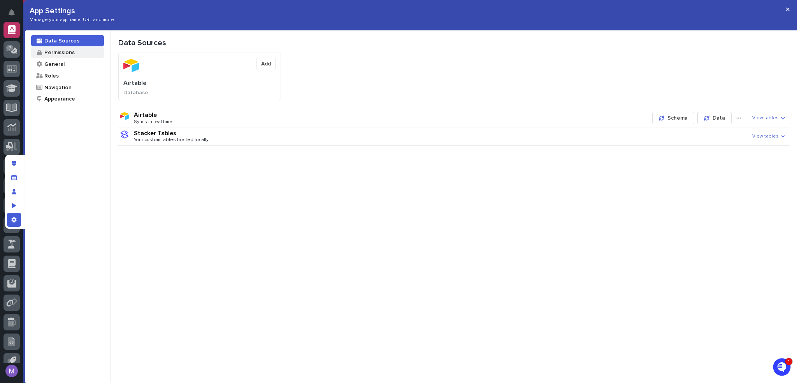
click at [80, 53] on div "Permissions" at bounding box center [67, 52] width 73 height 11
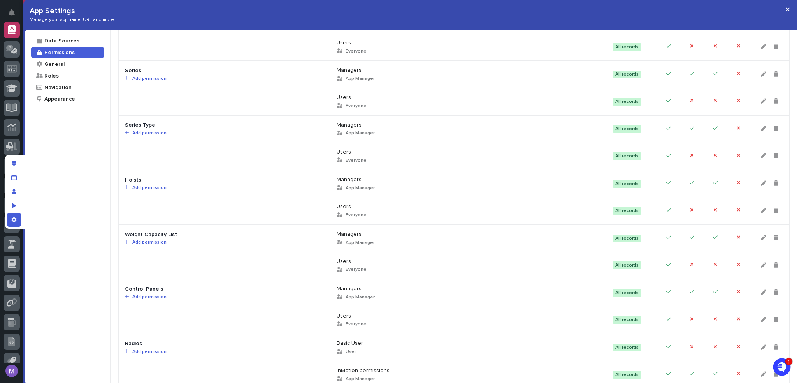
scroll to position [428, 0]
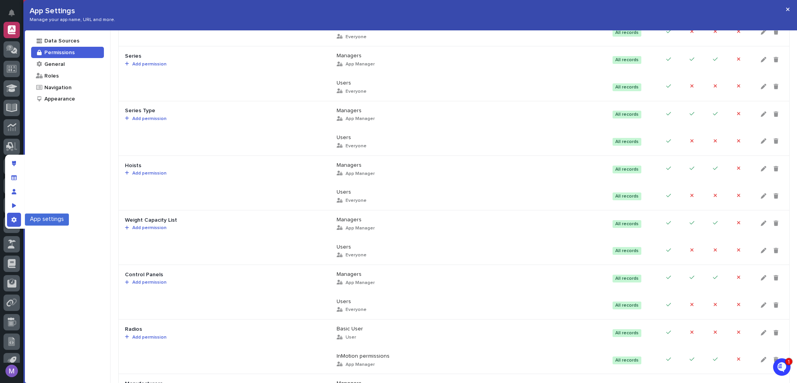
click at [12, 219] on icon "App settings" at bounding box center [13, 219] width 5 height 5
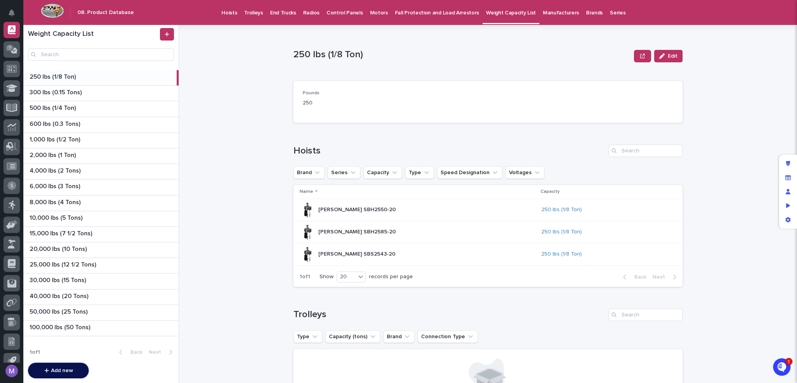
click at [262, 139] on div "250 lbs (1/8 Ton) Edit 250 lbs (1/8 Ton) Edit Sorry, there was an error saving …" at bounding box center [492, 204] width 609 height 358
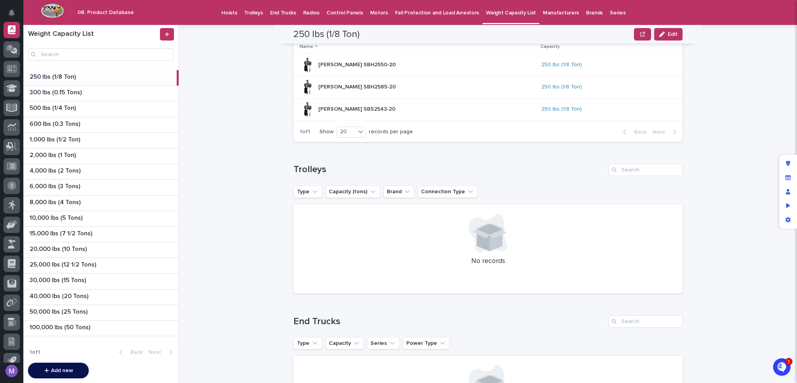
scroll to position [0, 0]
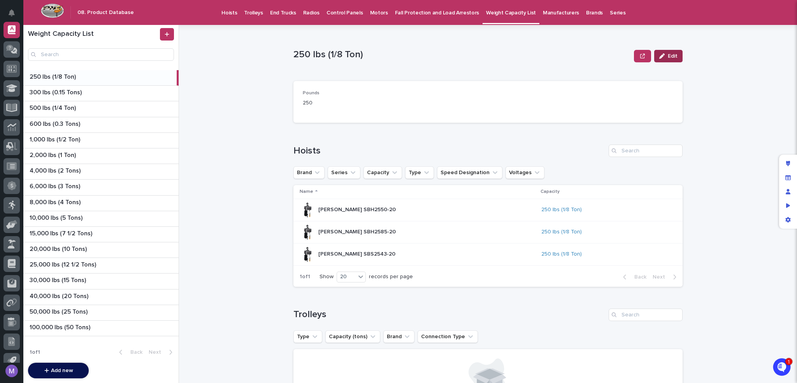
click at [671, 54] on span "Edit" at bounding box center [673, 55] width 10 height 5
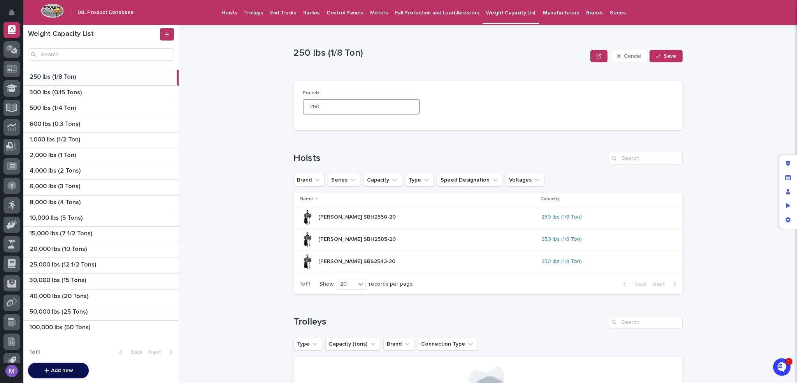
click at [380, 109] on input "250" at bounding box center [361, 107] width 117 height 16
click at [630, 56] on span "Cancel" at bounding box center [633, 55] width 18 height 5
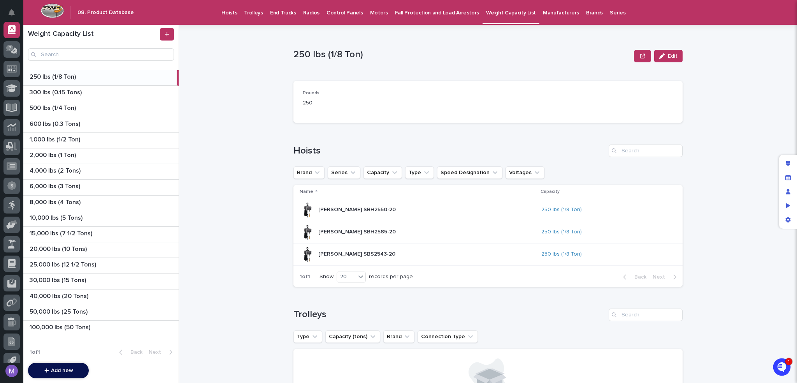
click at [235, 171] on div "250 lbs (1/8 Ton) Edit 250 lbs (1/8 Ton) Edit Sorry, there was an error saving …" at bounding box center [492, 204] width 609 height 358
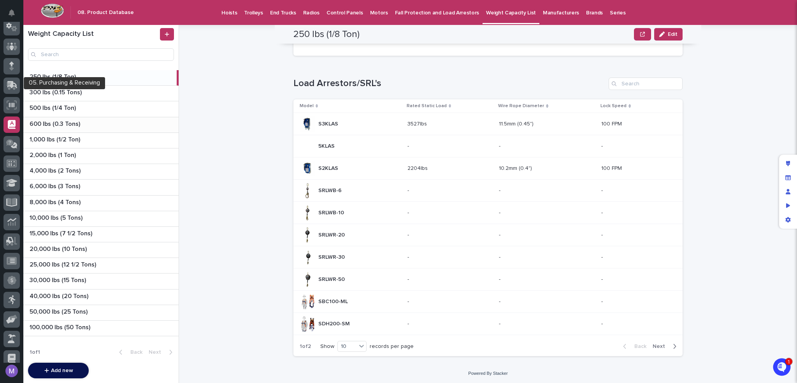
scroll to position [58, 0]
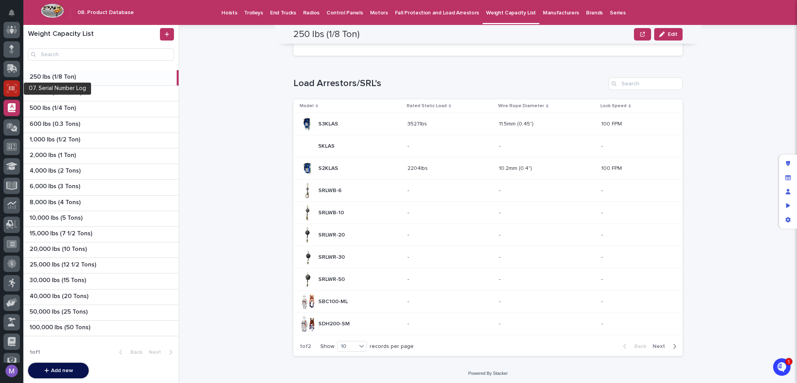
click at [15, 91] on icon at bounding box center [12, 88] width 10 height 9
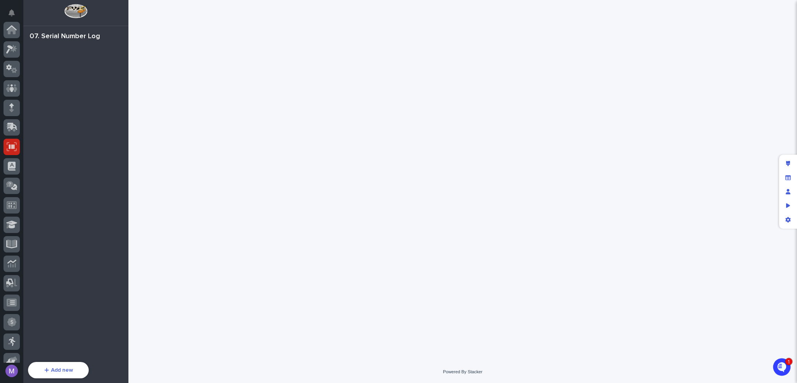
scroll to position [117, 0]
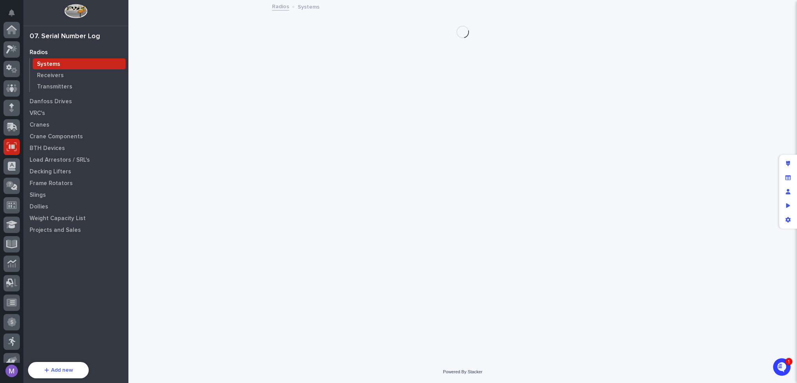
scroll to position [117, 0]
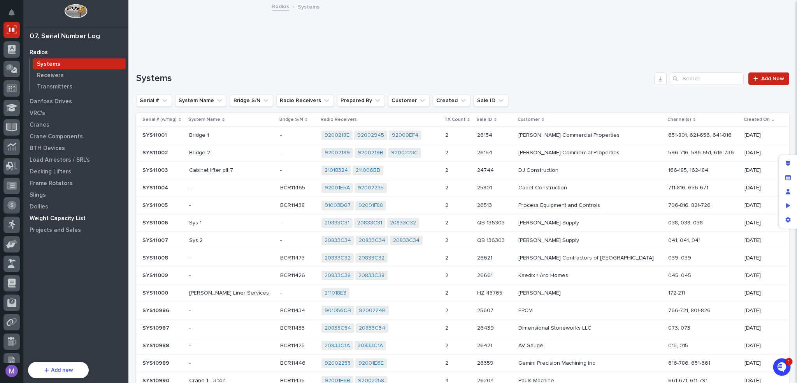
click at [53, 213] on div "Weight Capacity List" at bounding box center [75, 218] width 101 height 11
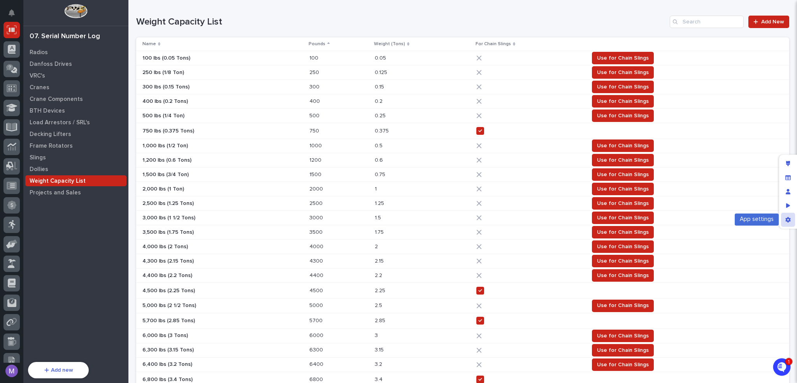
click at [787, 219] on icon "App settings" at bounding box center [787, 219] width 5 height 5
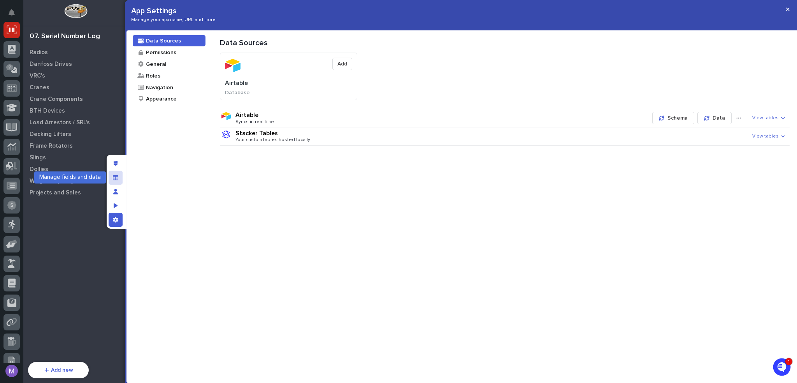
click at [114, 177] on icon "Manage fields and data" at bounding box center [115, 177] width 5 height 5
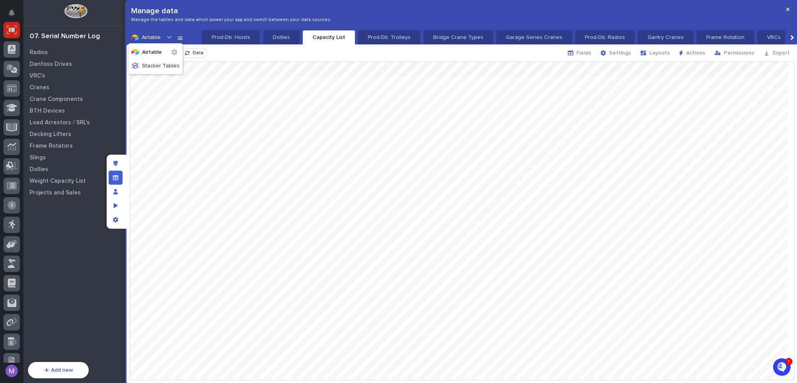
click at [169, 37] on icon at bounding box center [169, 37] width 8 height 8
click at [153, 50] on span "Airtable" at bounding box center [152, 51] width 20 height 5
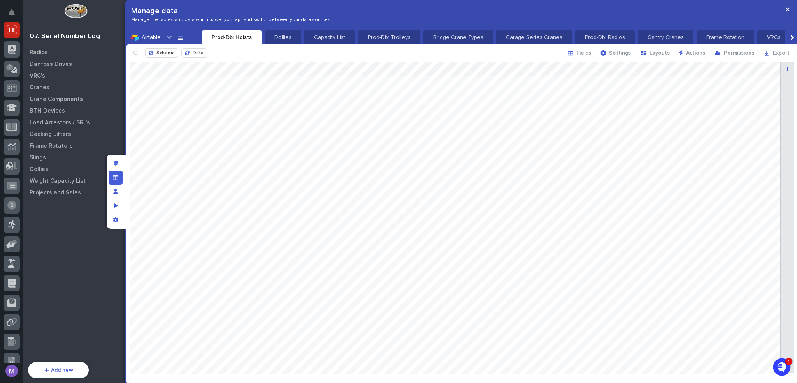
click at [181, 38] on icon at bounding box center [180, 38] width 5 height 3
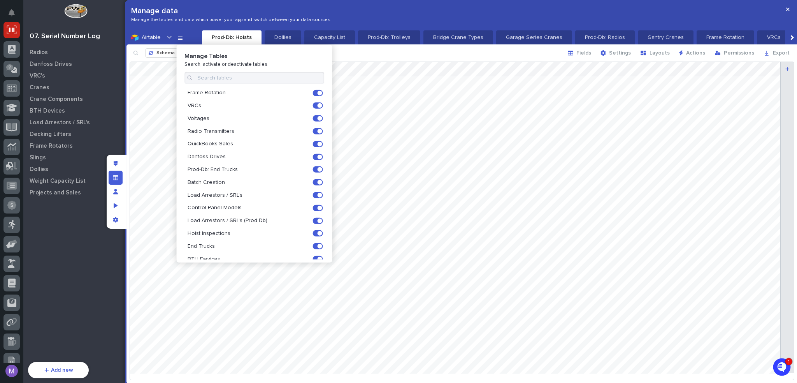
scroll to position [64, 0]
click at [226, 81] on input at bounding box center [254, 78] width 140 height 12
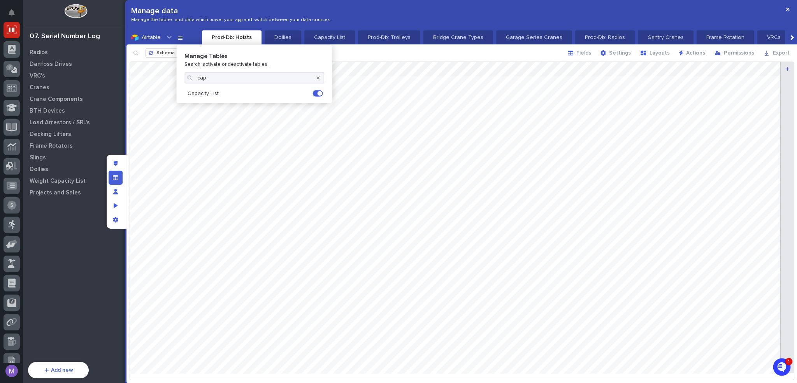
type input "cap"
click at [316, 77] on div at bounding box center [318, 78] width 12 height 12
click at [319, 77] on icon "button" at bounding box center [318, 78] width 3 height 5
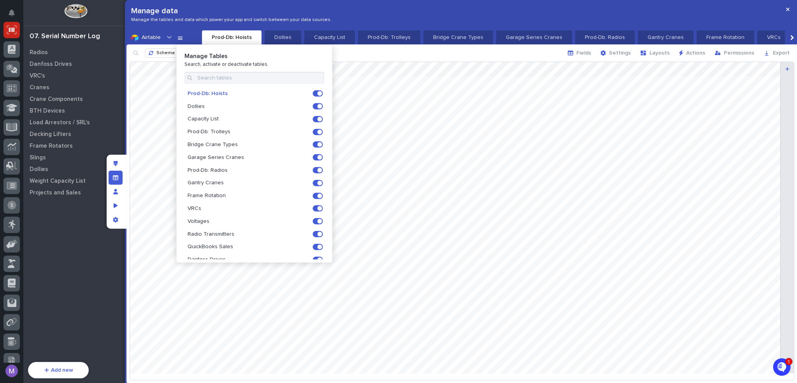
click at [343, 50] on div "Schema Data Fields Settings Layouts Actions Permissions Export" at bounding box center [461, 52] width 671 height 17
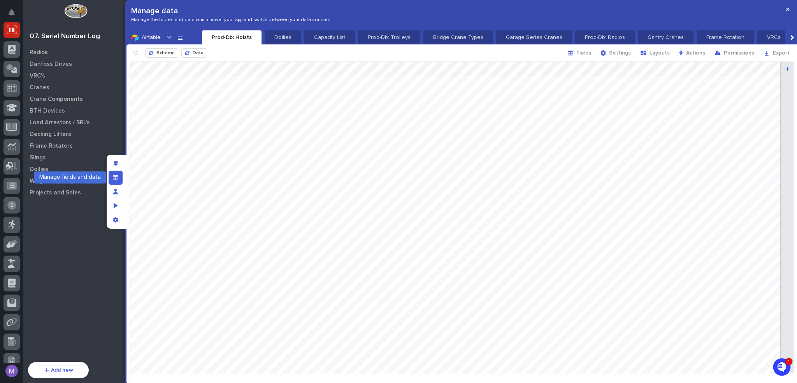
click at [118, 176] on icon "Manage fields and data" at bounding box center [115, 177] width 5 height 5
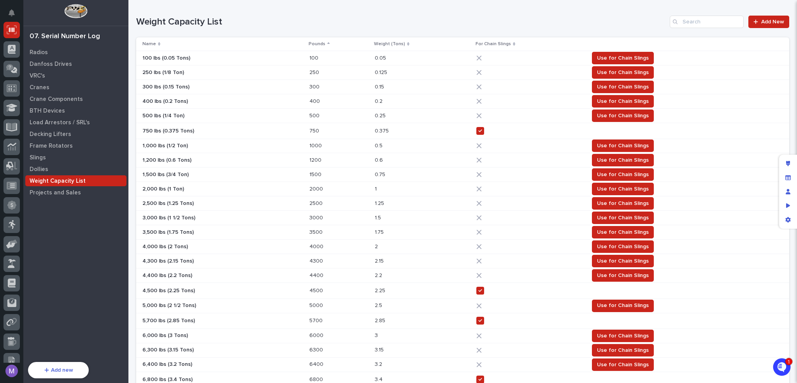
click at [408, 14] on div "Weight Capacity List Add New" at bounding box center [462, 18] width 653 height 37
click at [565, 25] on h1 "Weight Capacity List" at bounding box center [401, 21] width 531 height 11
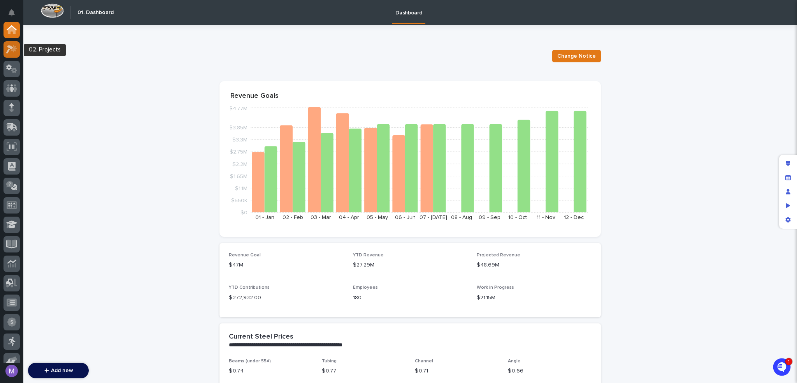
click at [17, 53] on div at bounding box center [12, 49] width 16 height 16
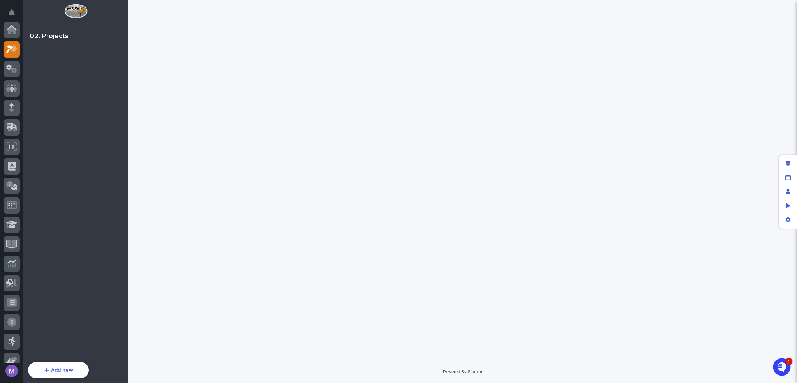
scroll to position [19, 0]
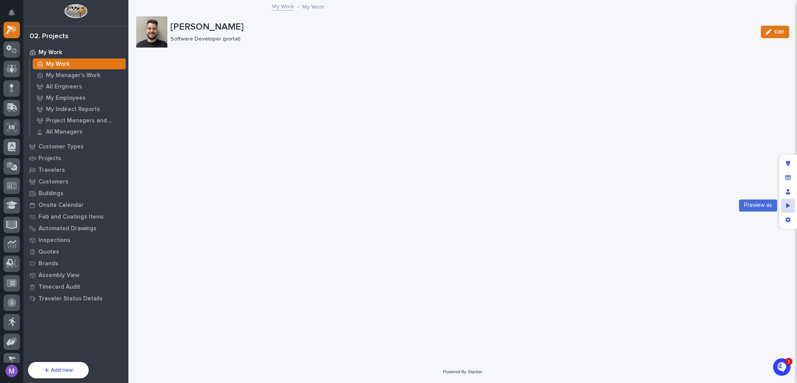
click at [785, 206] on div "Preview as" at bounding box center [788, 206] width 14 height 14
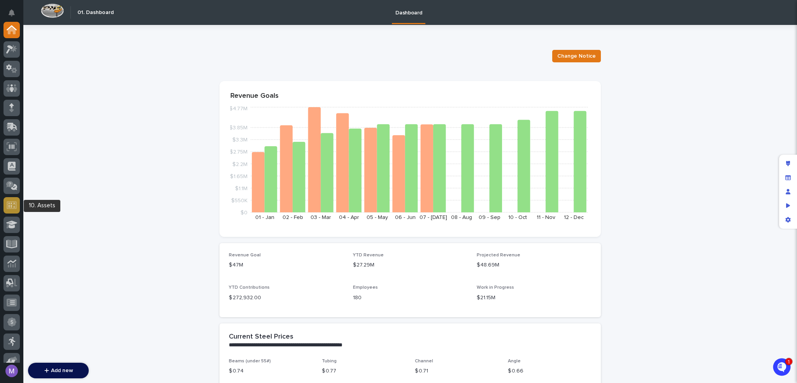
click at [14, 209] on icon at bounding box center [12, 204] width 10 height 9
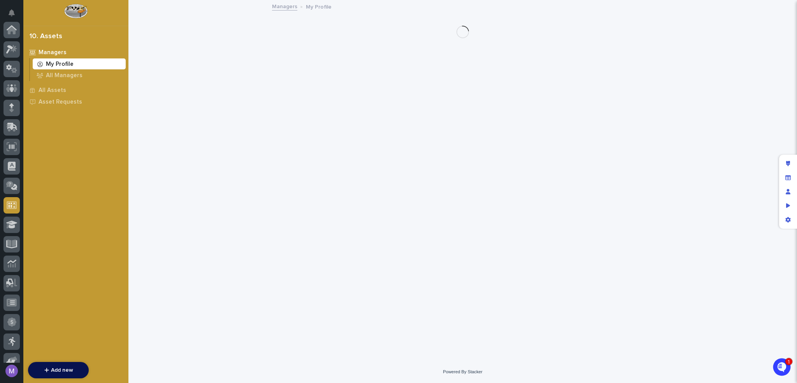
scroll to position [175, 0]
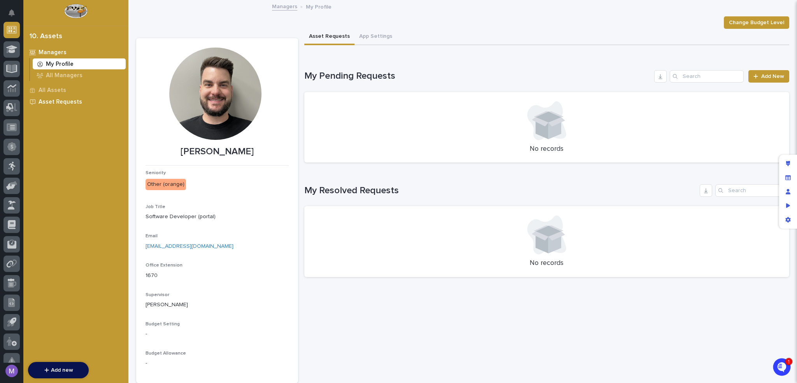
click at [61, 100] on p "Asset Requests" at bounding box center [61, 101] width 44 height 7
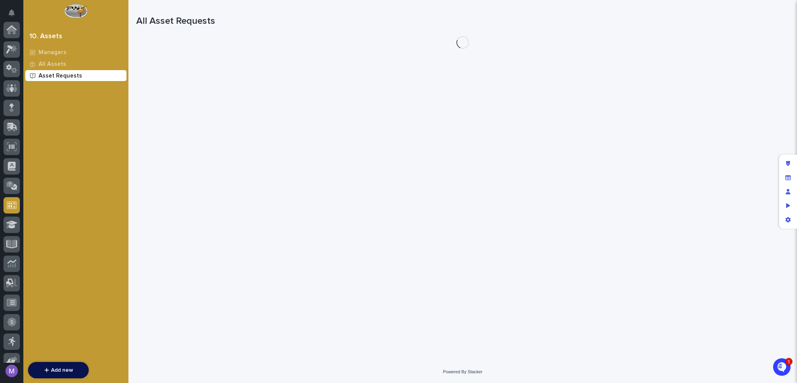
scroll to position [175, 0]
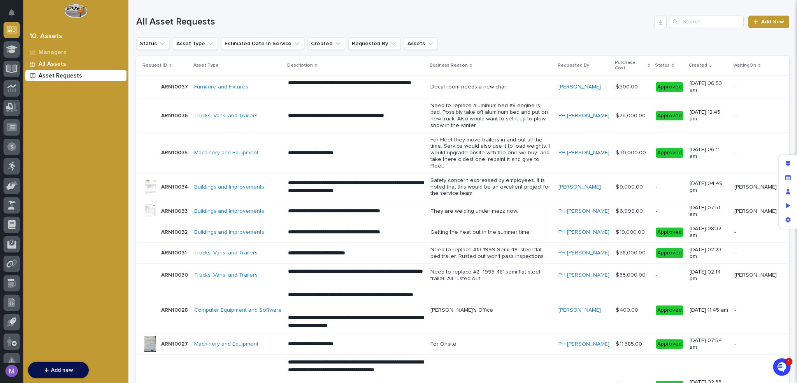
click at [48, 63] on p "All Assets" at bounding box center [53, 64] width 28 height 7
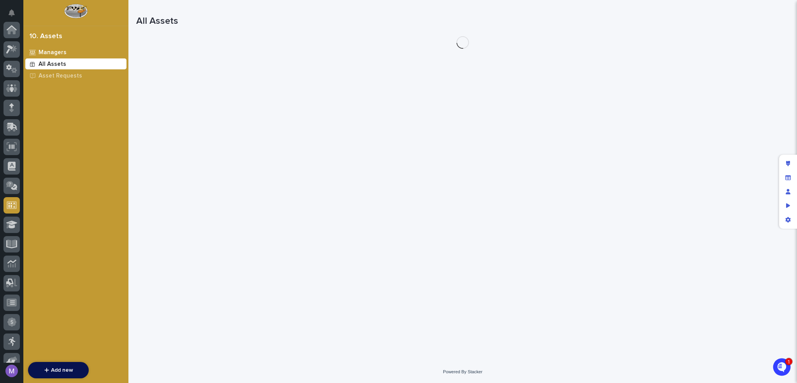
scroll to position [175, 0]
